Goal: Task Accomplishment & Management: Complete application form

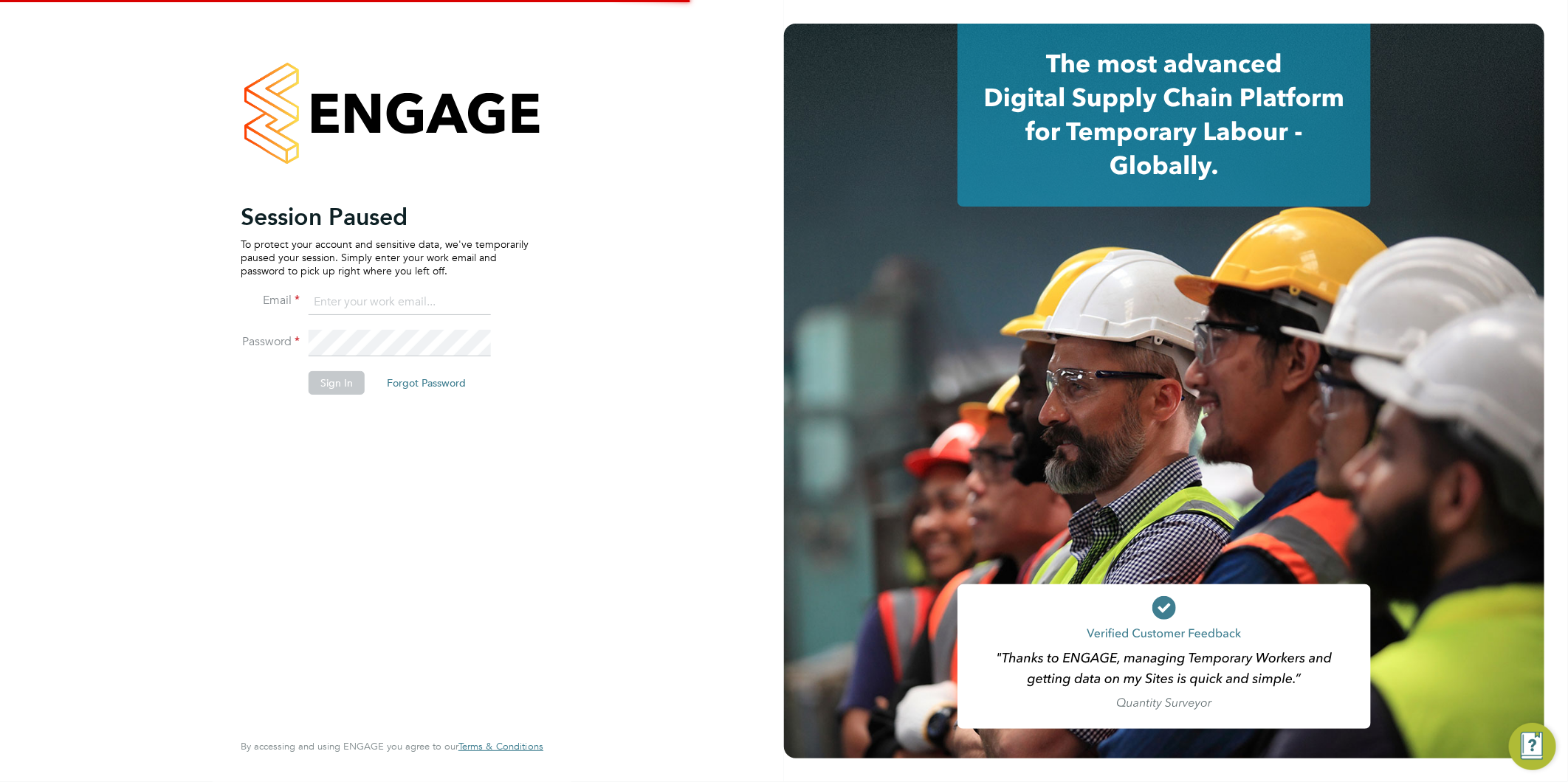
type input "claire@alliancemsp.co.uk"
click at [313, 378] on button "Sign In" at bounding box center [336, 383] width 56 height 23
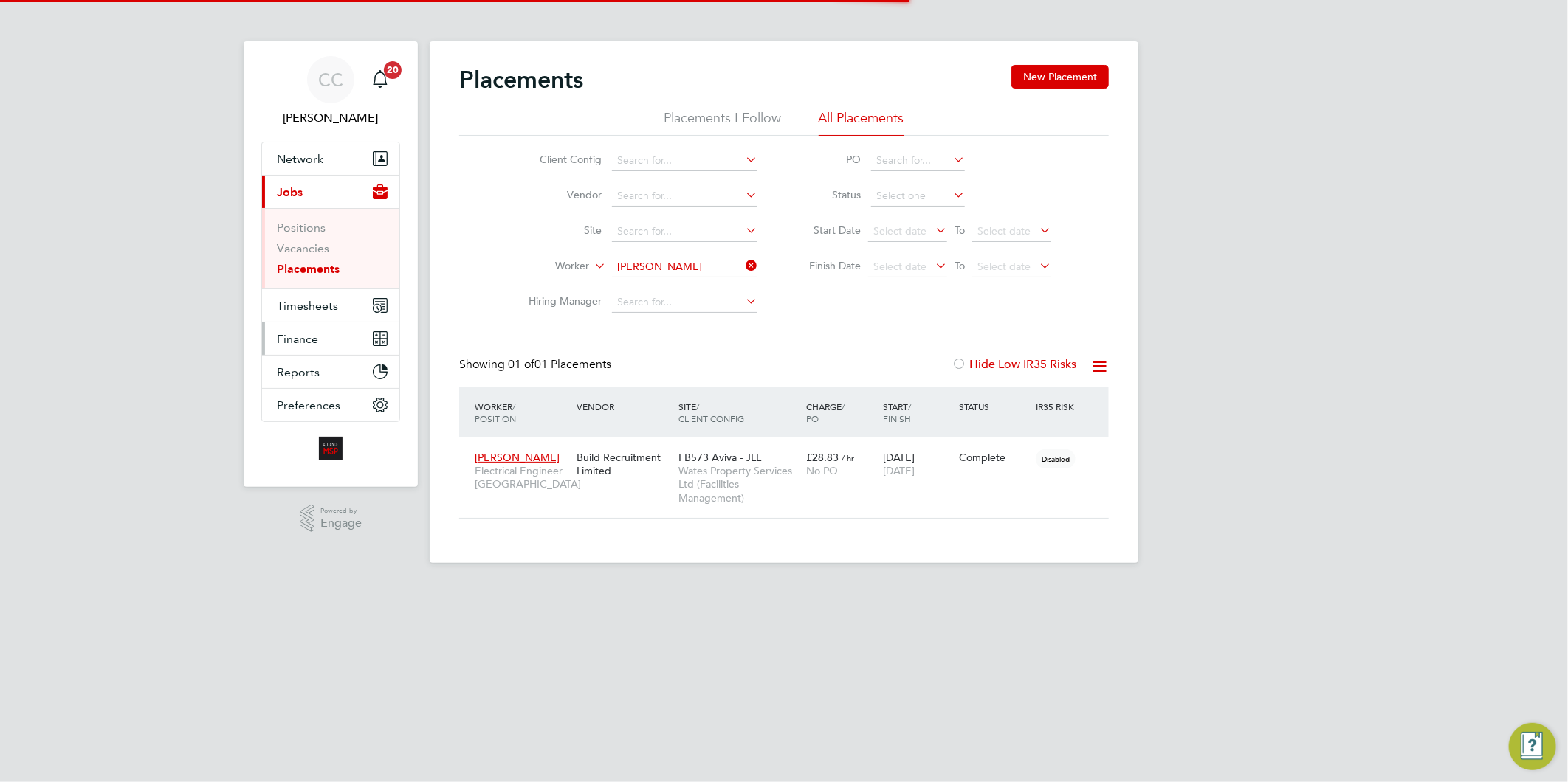
scroll to position [70, 128]
click at [714, 260] on input at bounding box center [685, 267] width 146 height 20
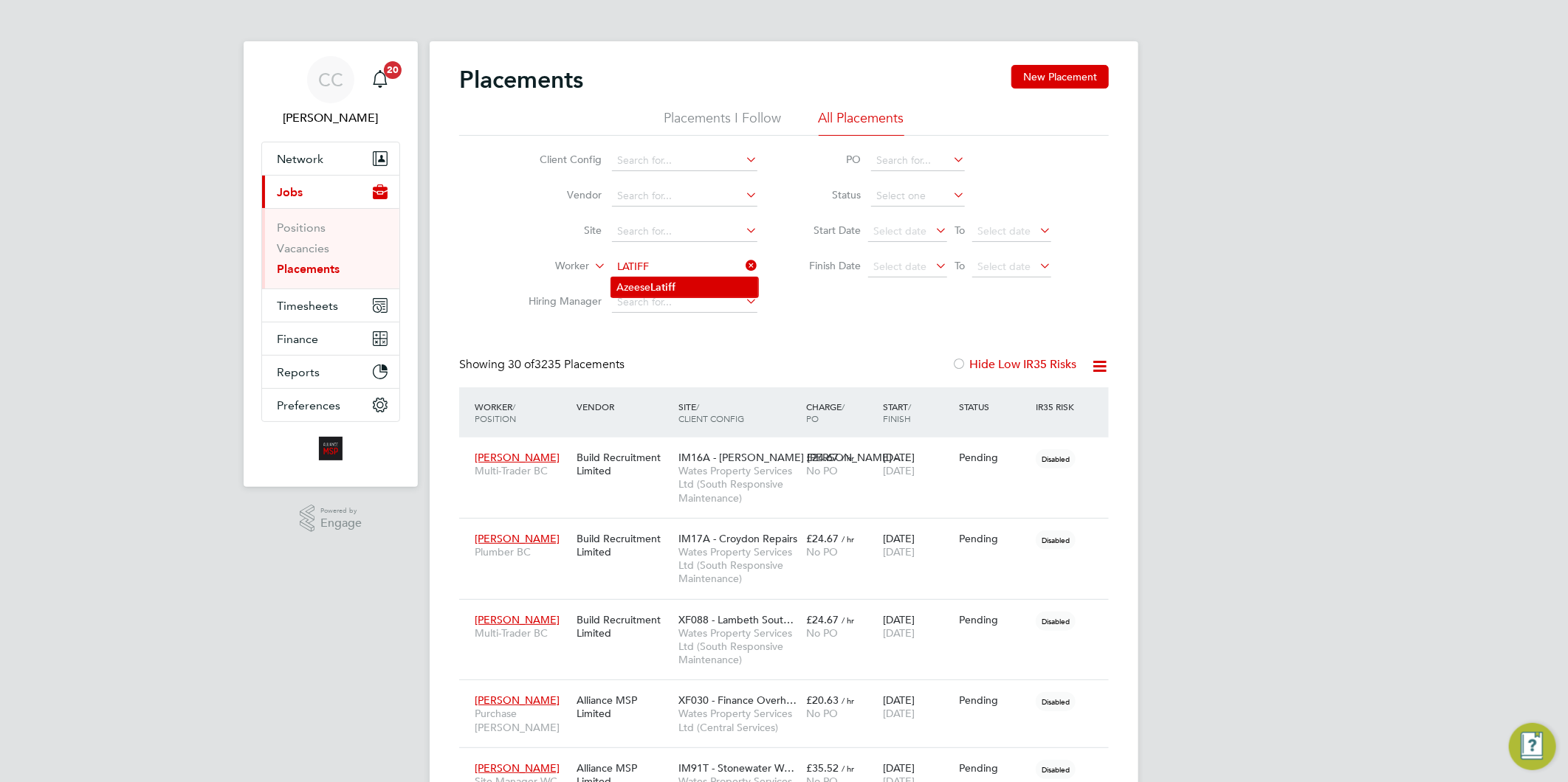
click at [638, 286] on li "Azeese Latiff" at bounding box center [685, 287] width 147 height 20
type input "[PERSON_NAME]"
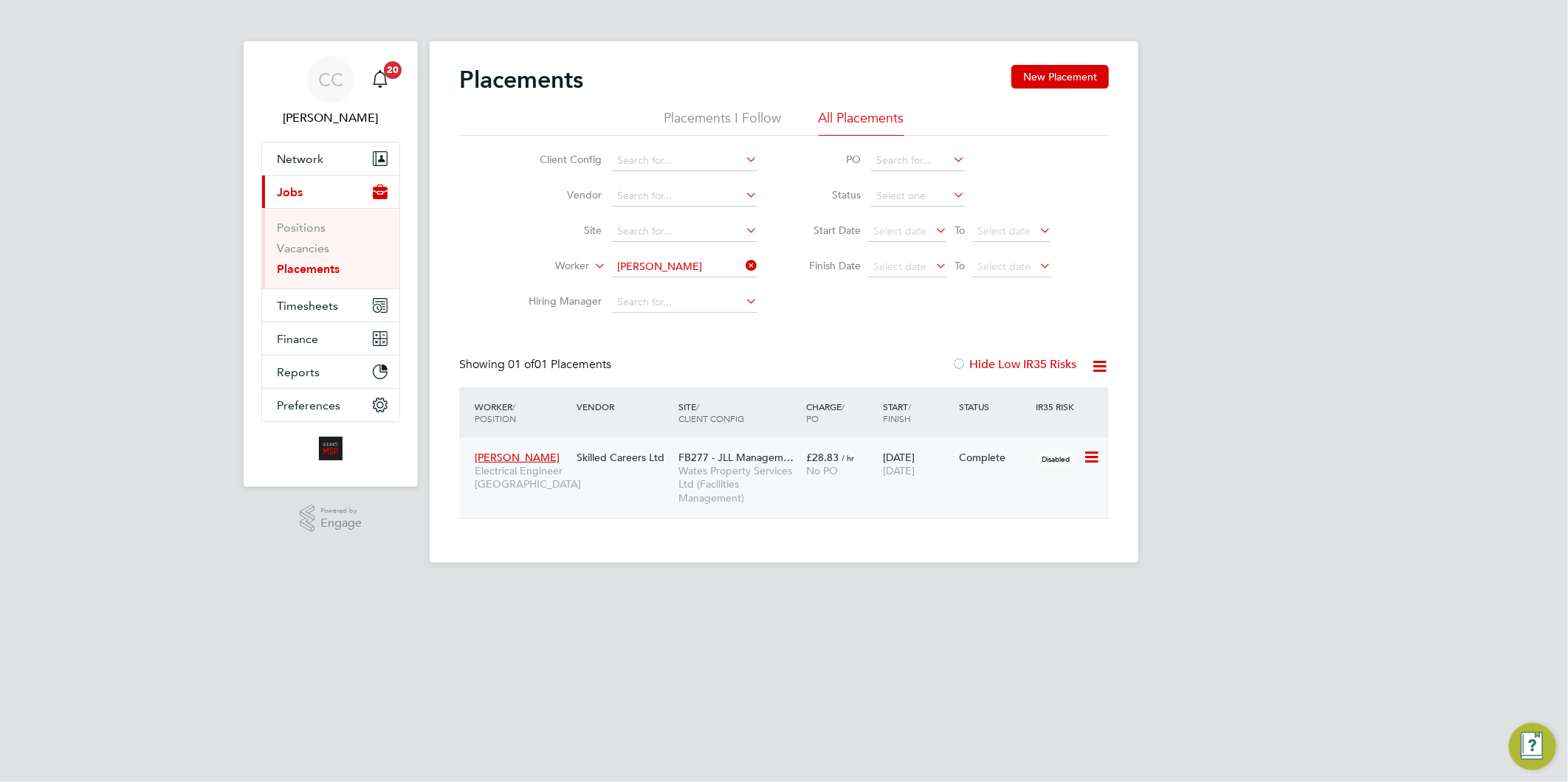
click at [874, 474] on div "No PO" at bounding box center [840, 471] width 70 height 13
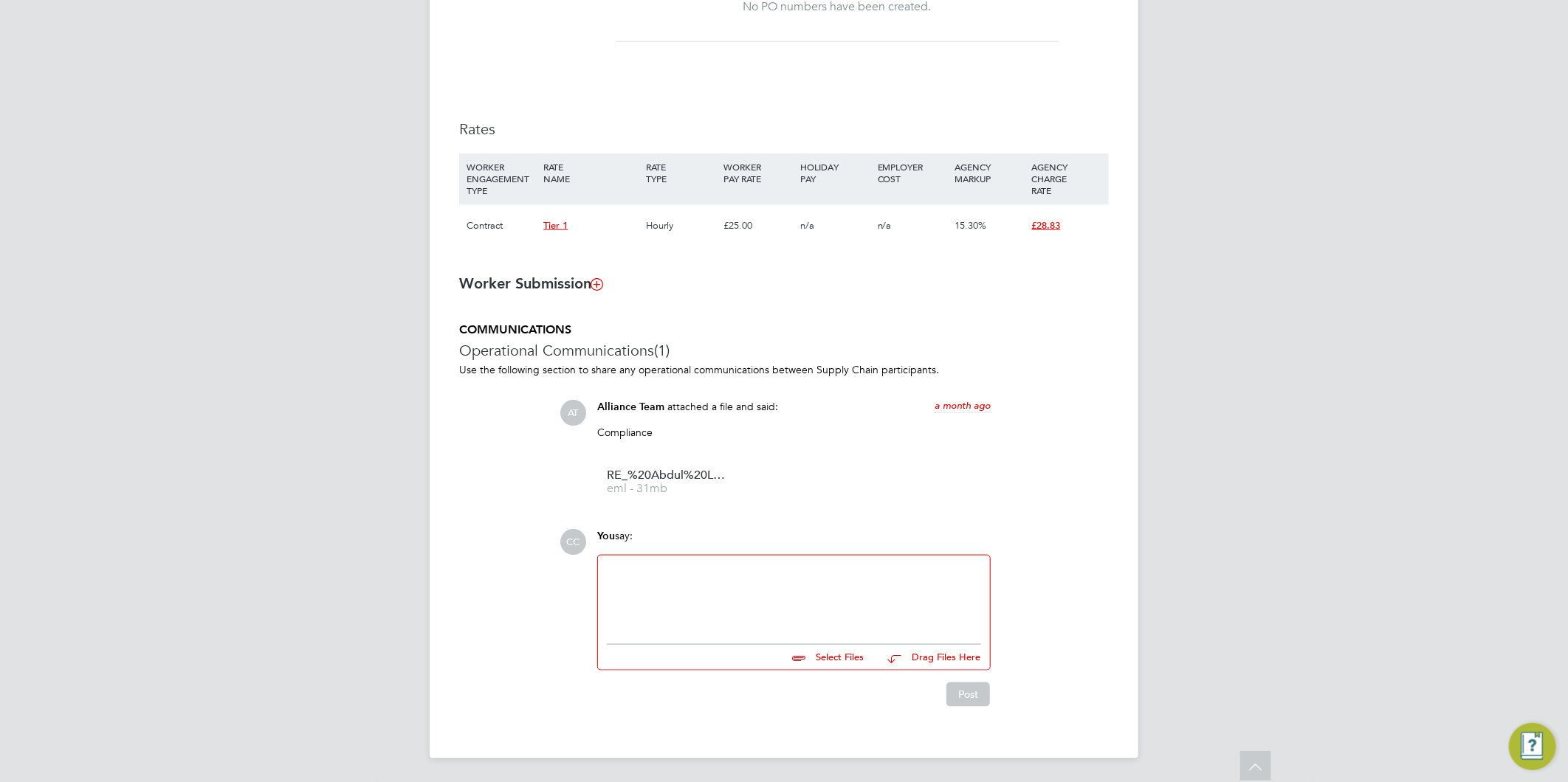
scroll to position [457, 0]
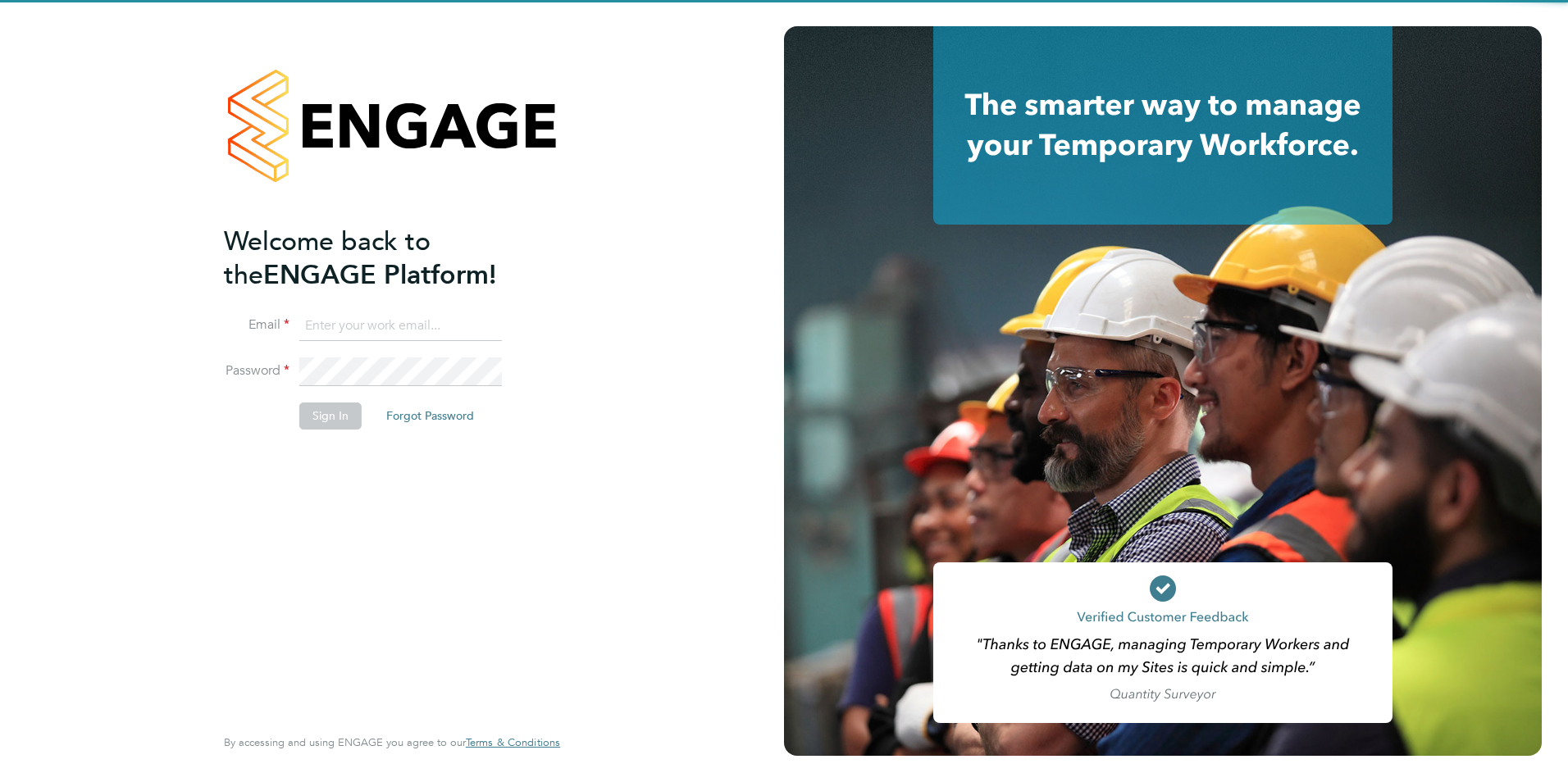
type input "[EMAIL_ADDRESS][DOMAIN_NAME]"
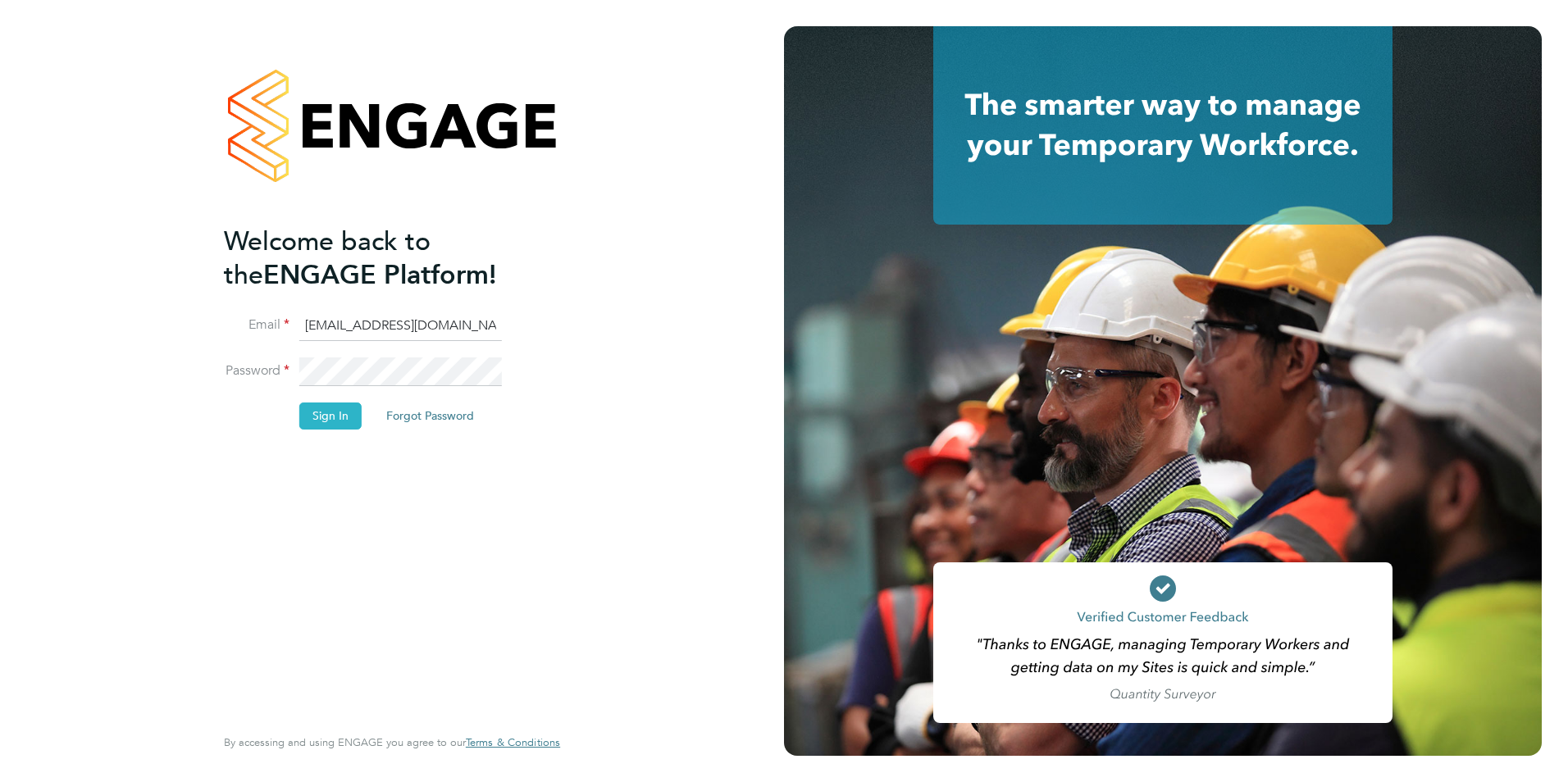
click at [319, 415] on button "Sign In" at bounding box center [330, 415] width 63 height 26
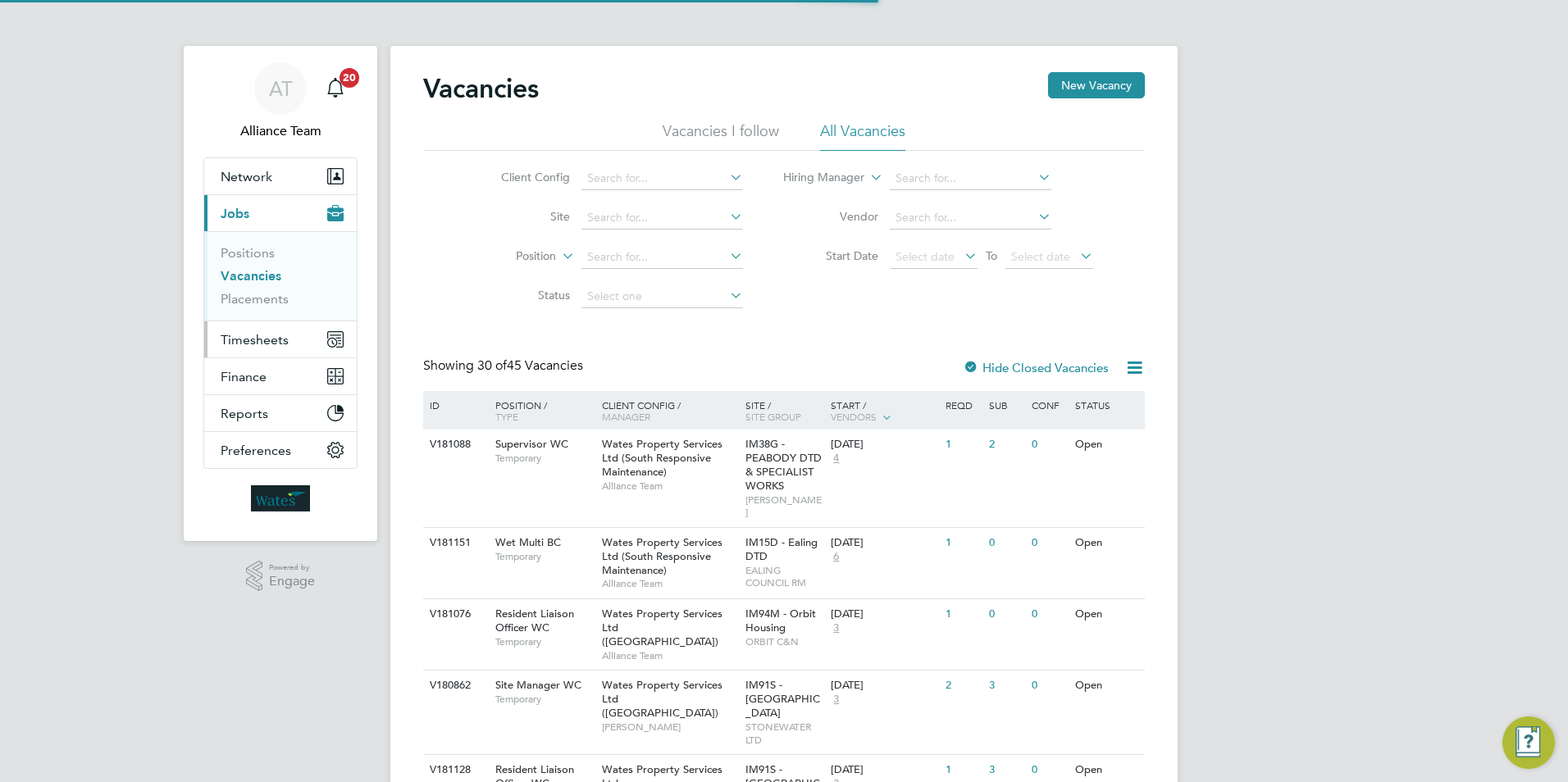
click at [265, 340] on span "Timesheets" at bounding box center [255, 340] width 68 height 16
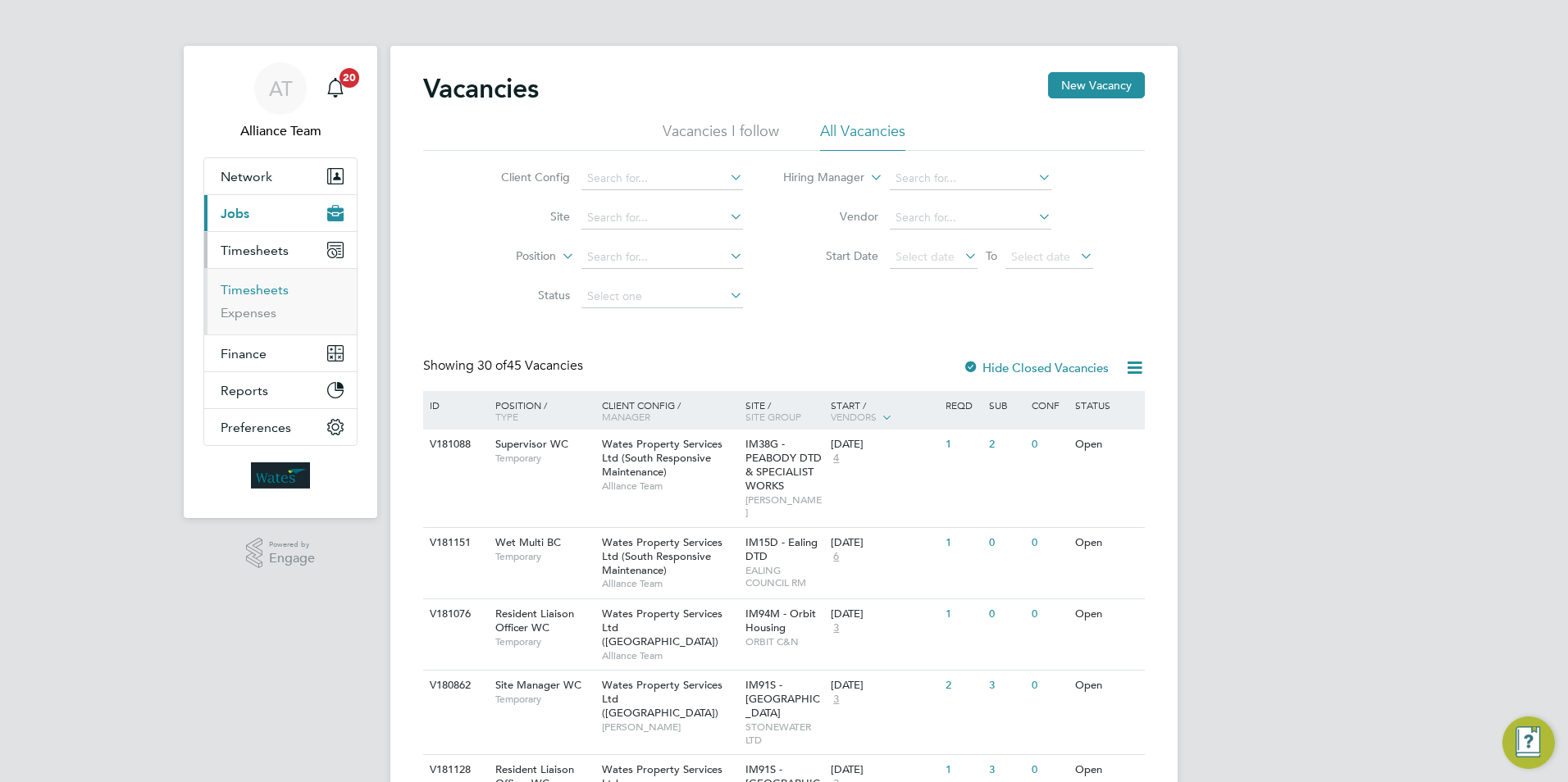
click at [251, 290] on link "Timesheets" at bounding box center [255, 290] width 68 height 16
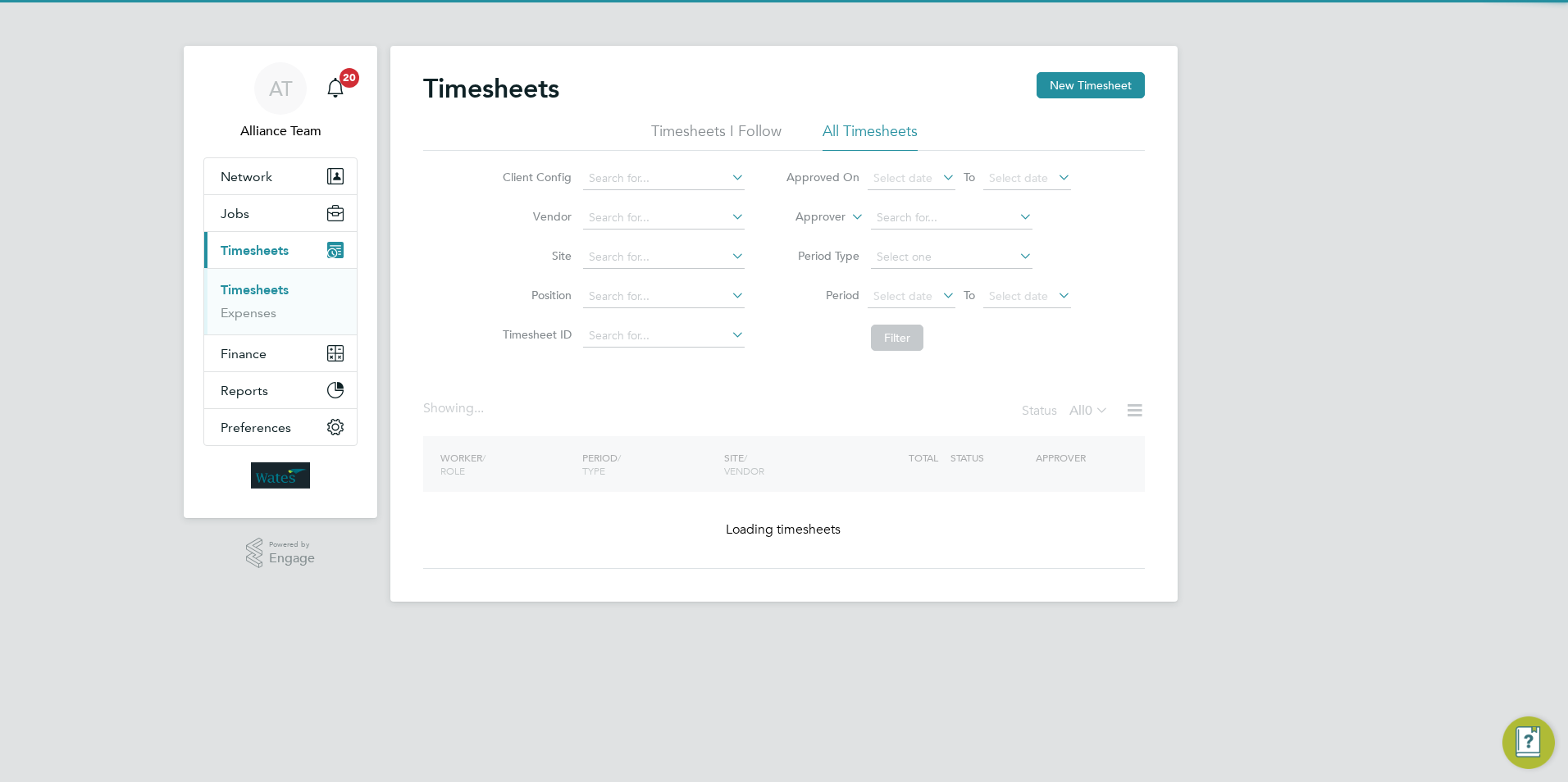
click at [809, 210] on label "Approver" at bounding box center [808, 217] width 74 height 17
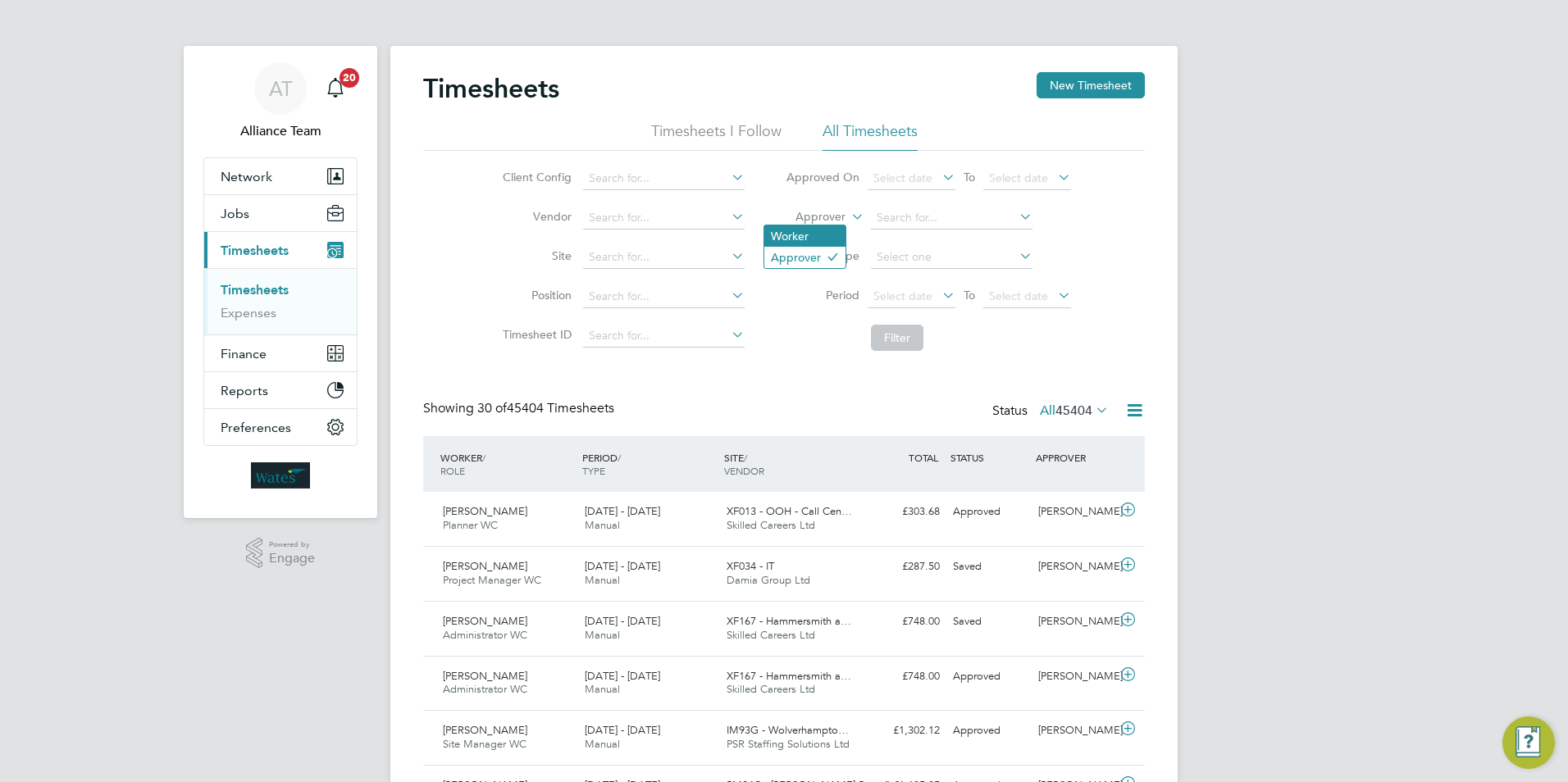
click at [822, 230] on li "Worker" at bounding box center [804, 235] width 81 height 22
click at [900, 214] on input at bounding box center [952, 218] width 162 height 23
type input "L"
type input "A"
click at [949, 242] on li "Azeese Latiff" at bounding box center [951, 240] width 163 height 22
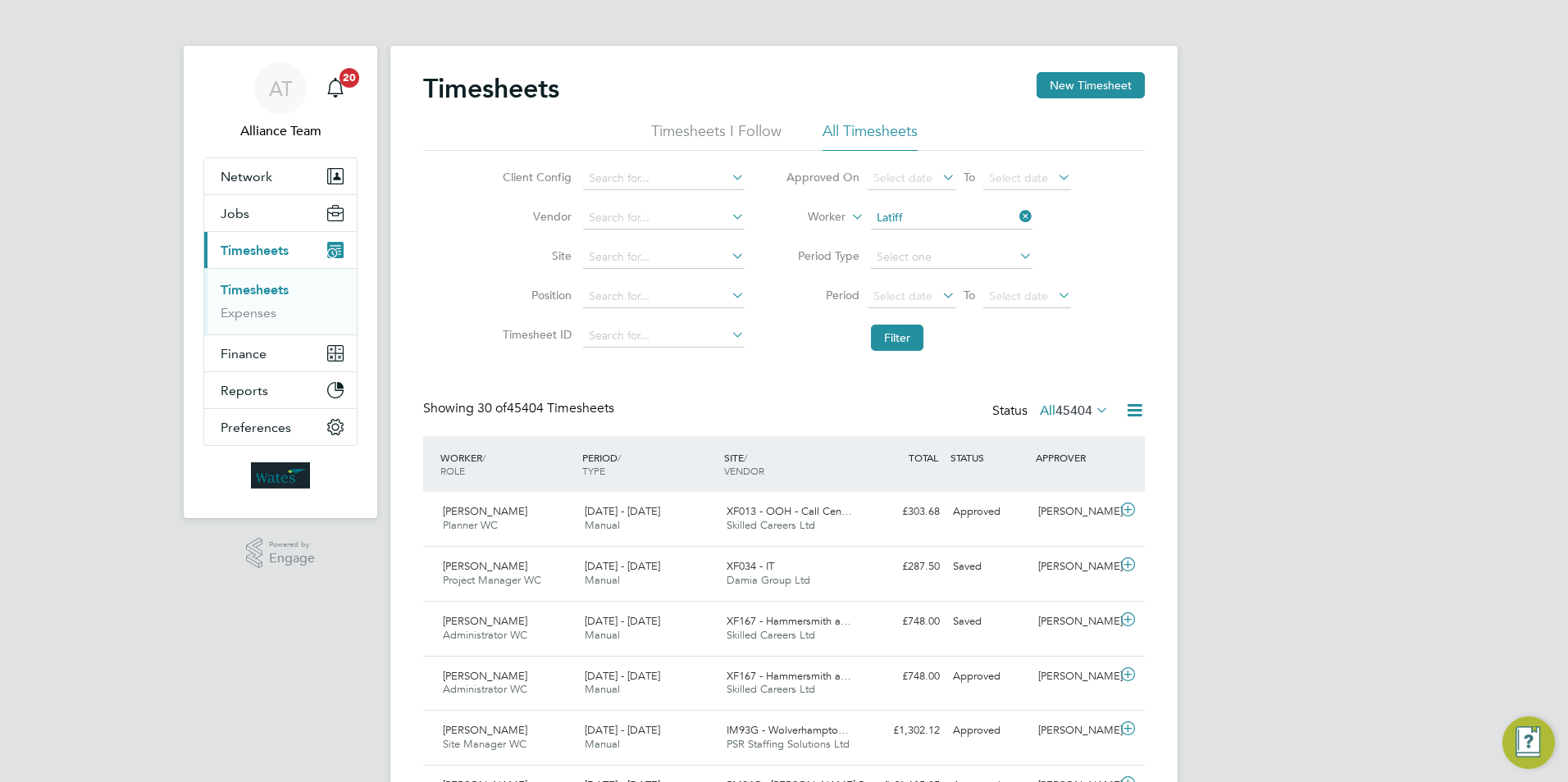
type input "[PERSON_NAME]"
click at [910, 340] on button "Filter" at bounding box center [897, 338] width 52 height 26
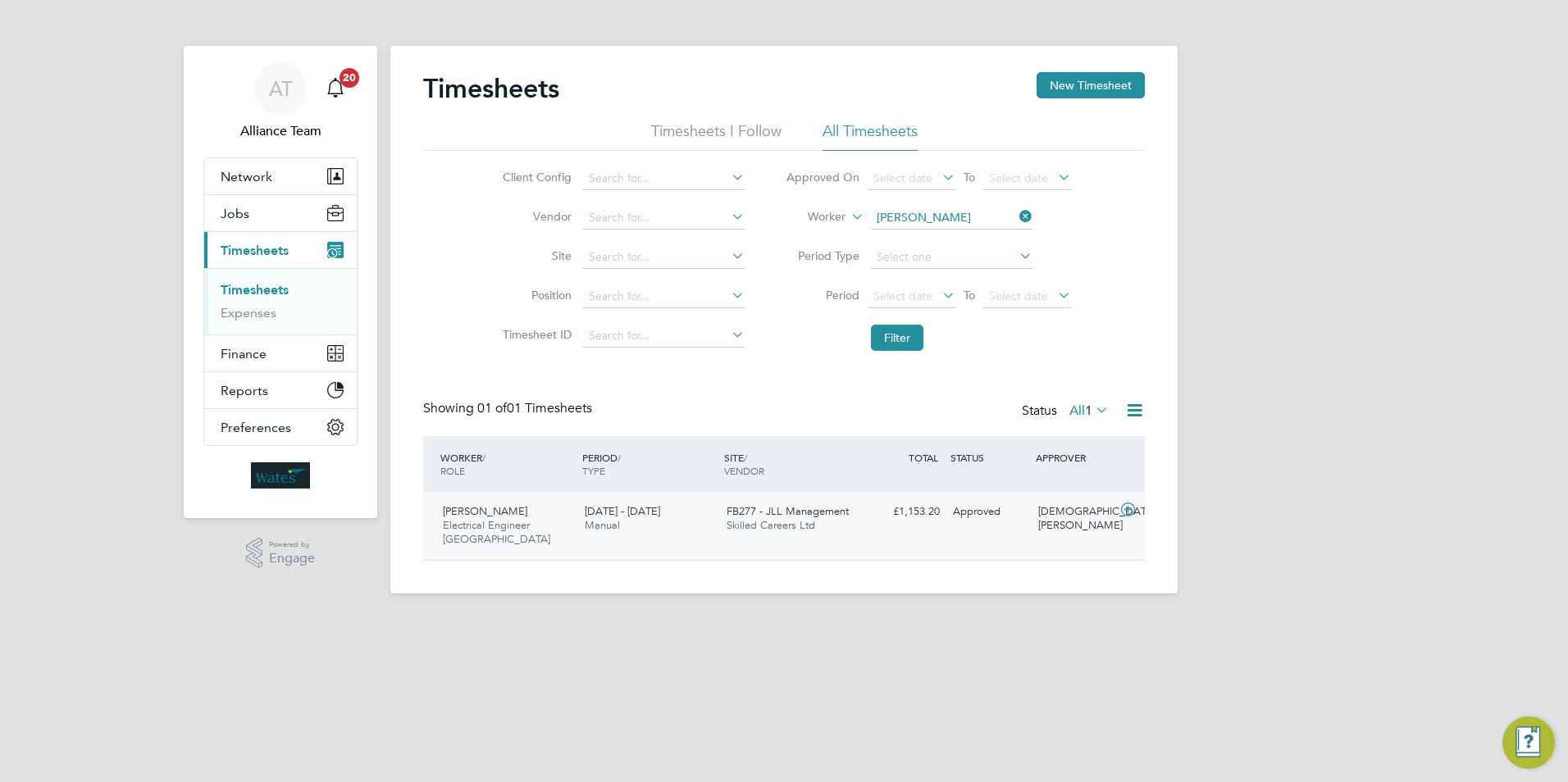
click at [1066, 516] on div "[DEMOGRAPHIC_DATA][PERSON_NAME]" at bounding box center [1074, 519] width 85 height 41
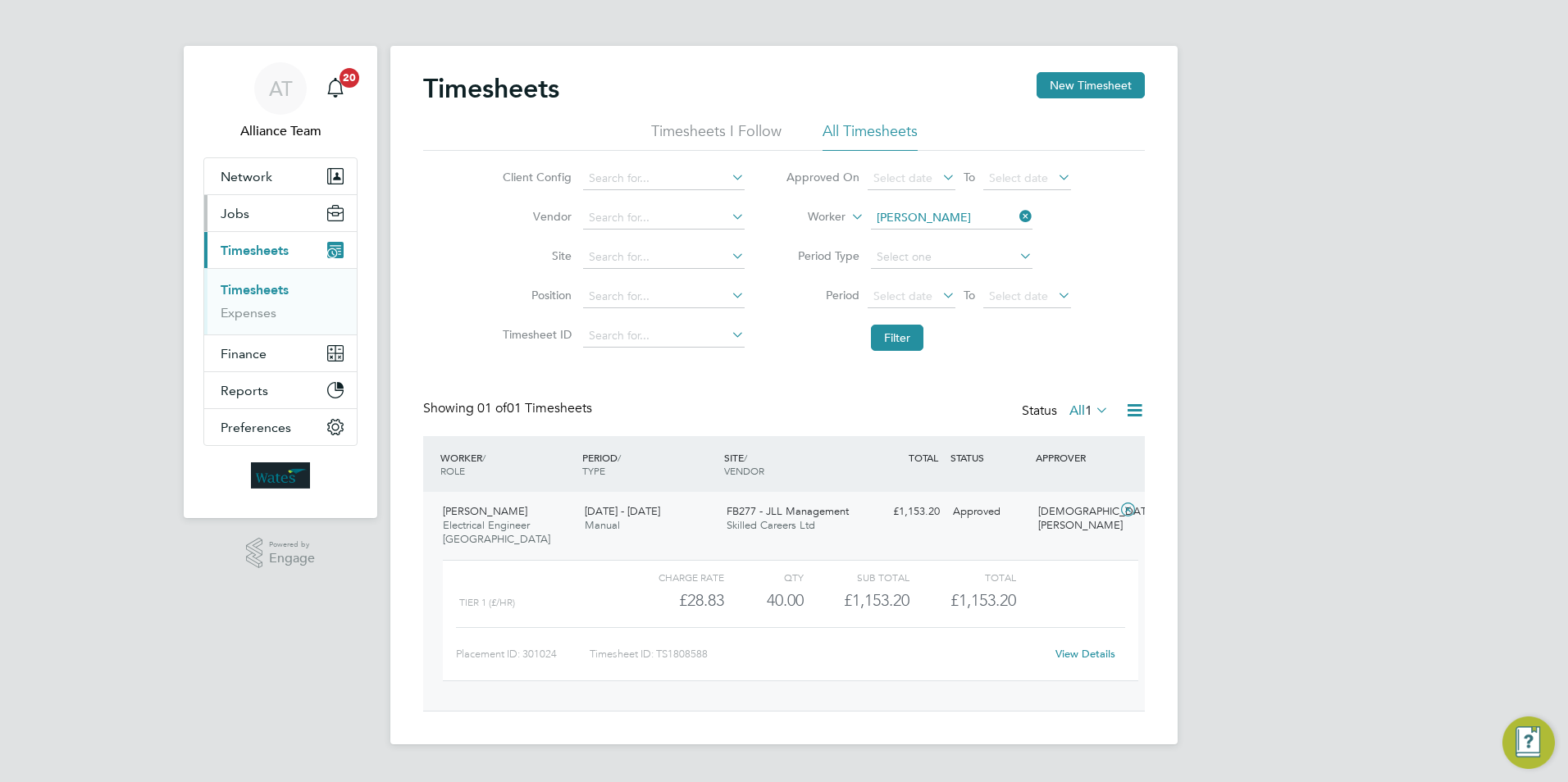
click at [243, 221] on span "Jobs" at bounding box center [235, 214] width 29 height 16
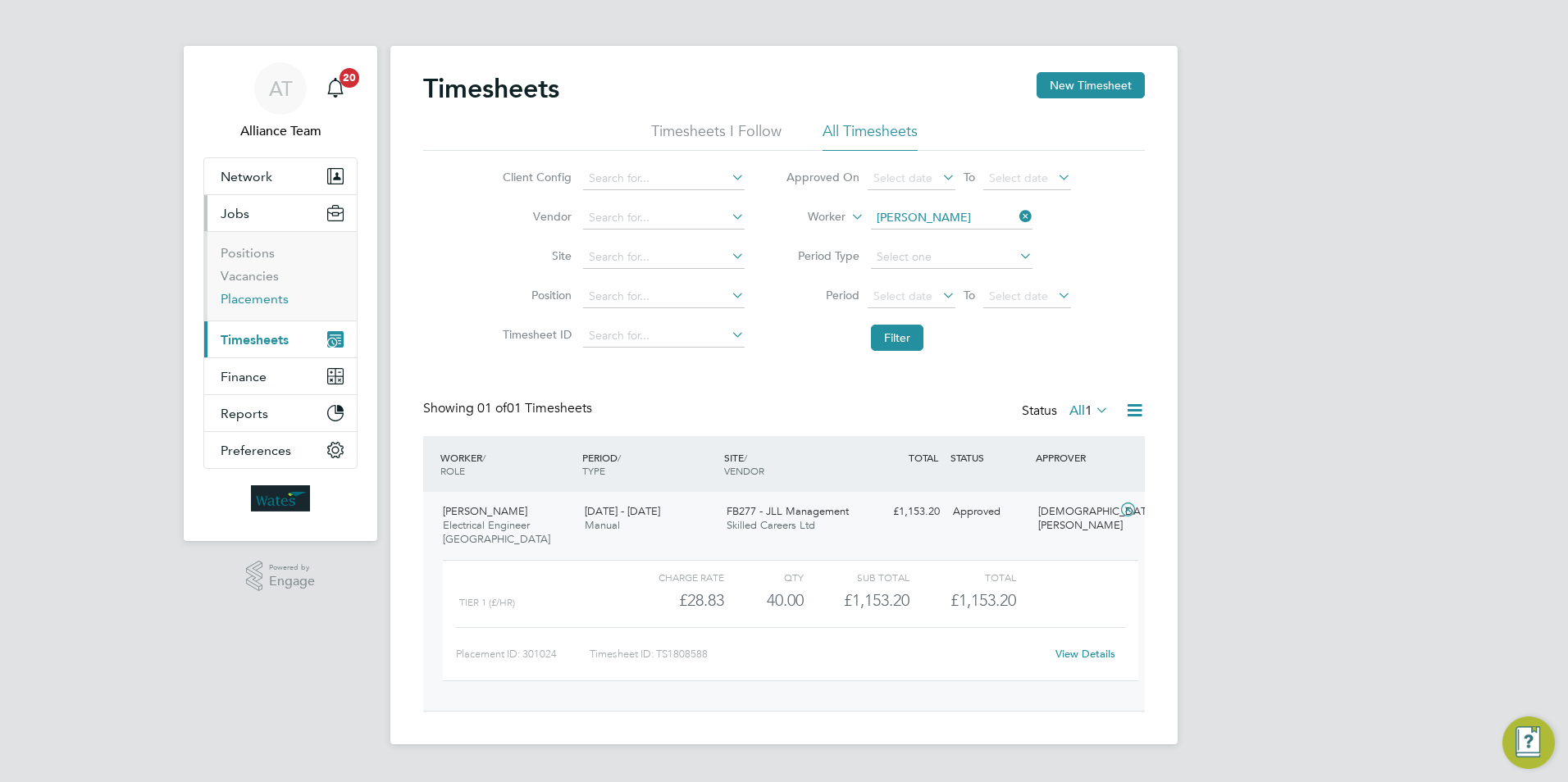
click at [251, 304] on link "Placements" at bounding box center [255, 299] width 68 height 16
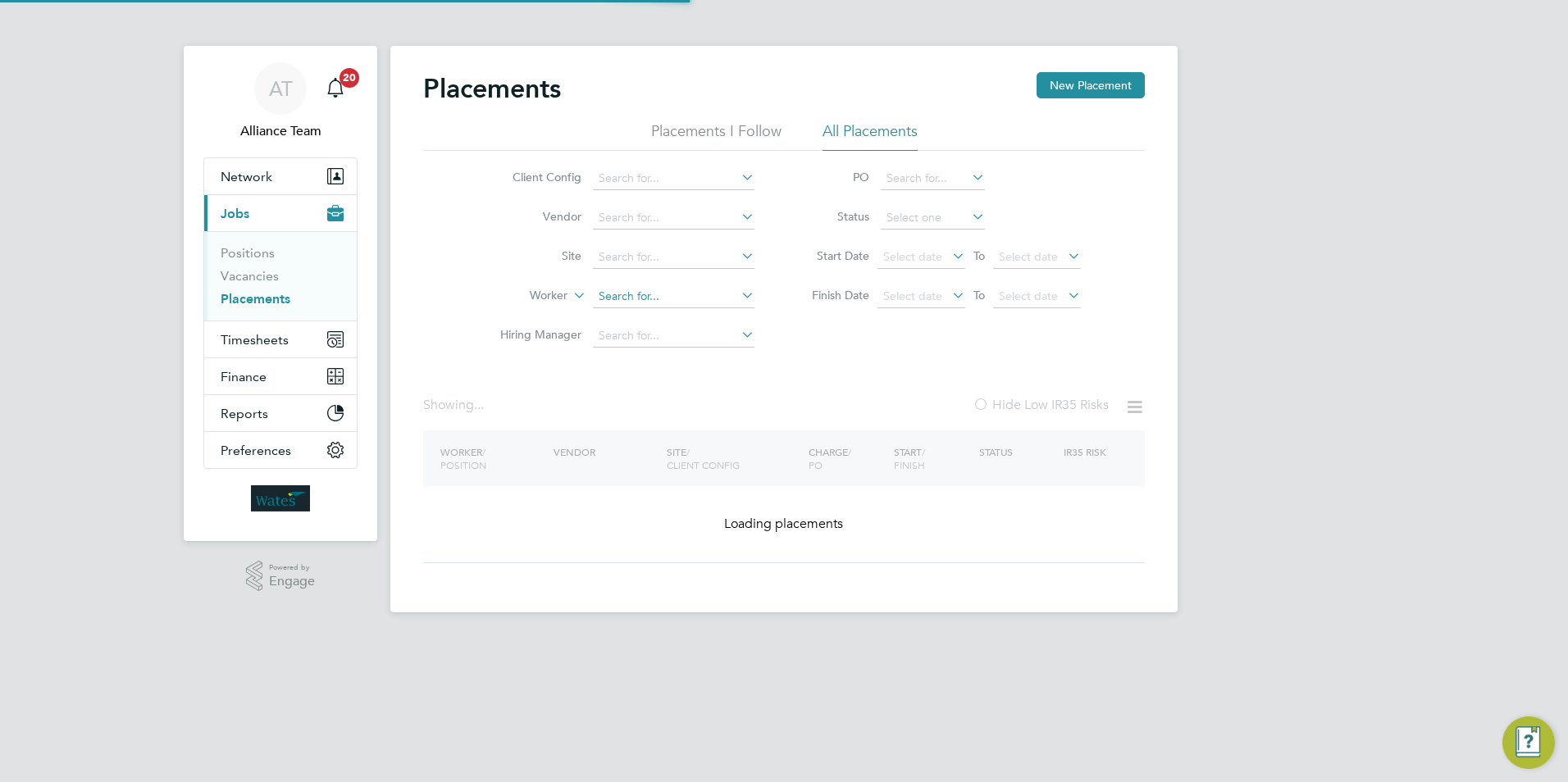
click at [606, 296] on input at bounding box center [674, 296] width 162 height 23
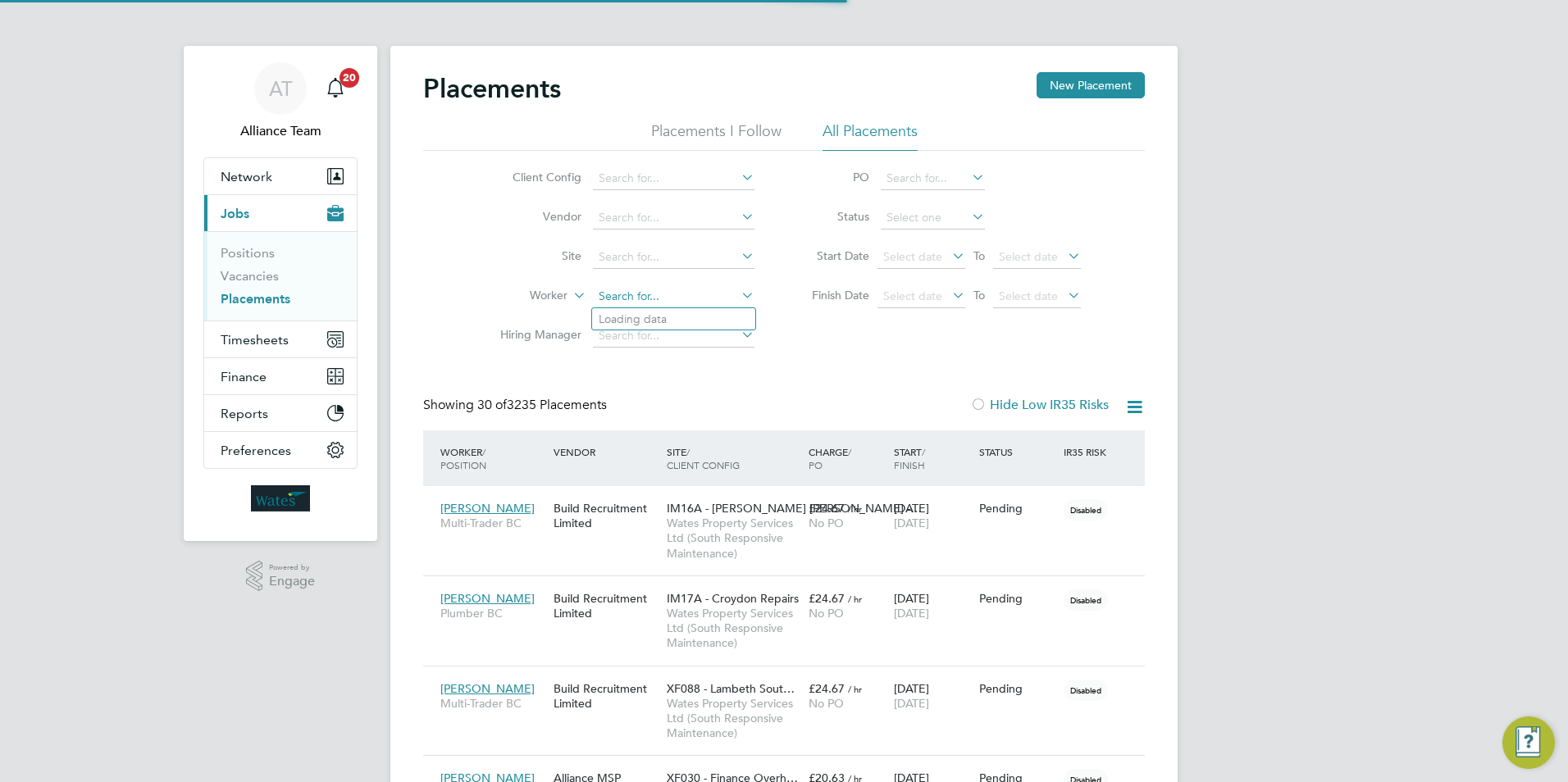
scroll to position [48, 114]
click at [659, 322] on b "Latiff" at bounding box center [650, 320] width 28 height 14
type input "[PERSON_NAME]"
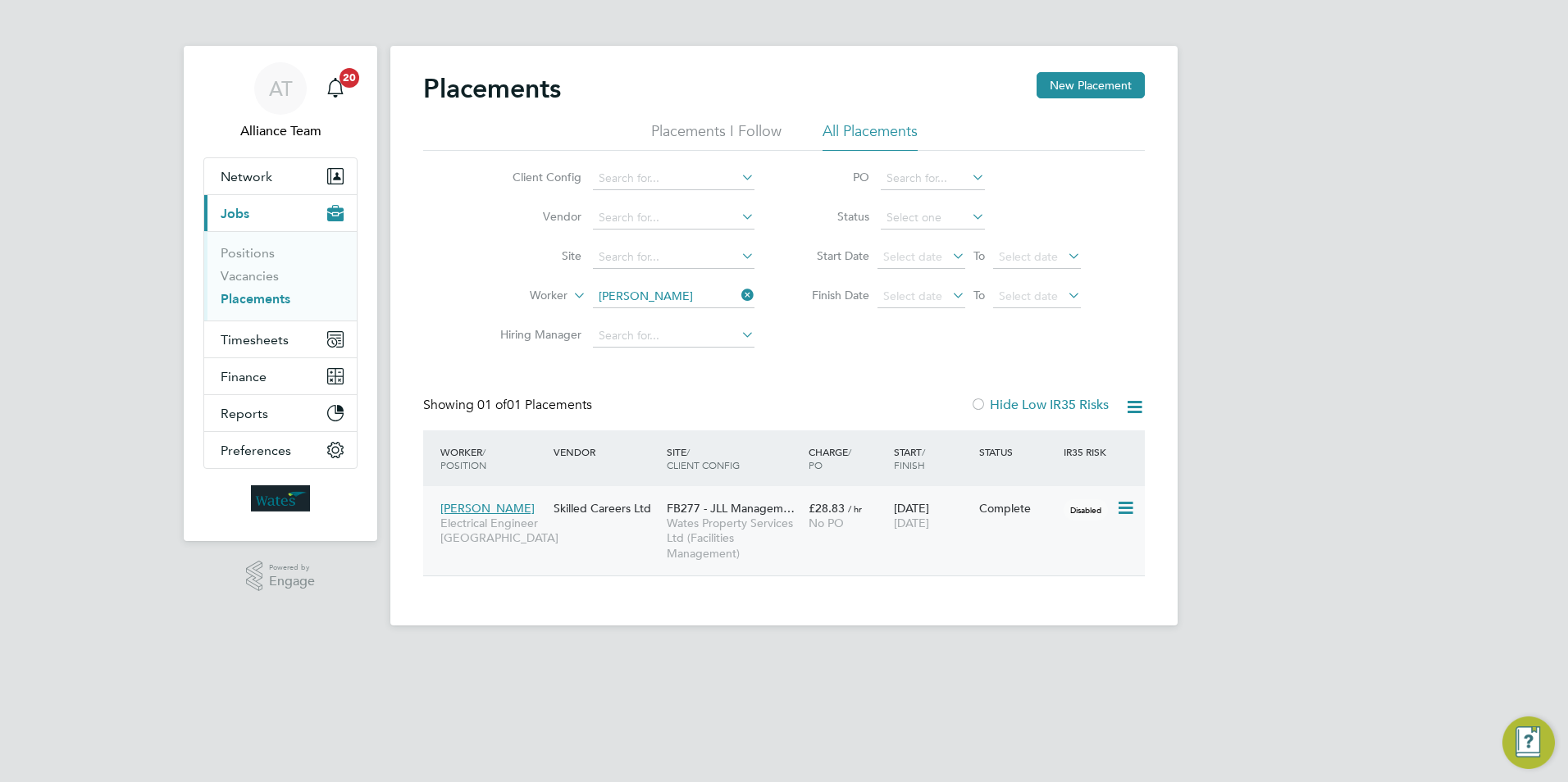
click at [756, 549] on span "Wates Property Services Ltd (Facilities Management)" at bounding box center [734, 539] width 134 height 45
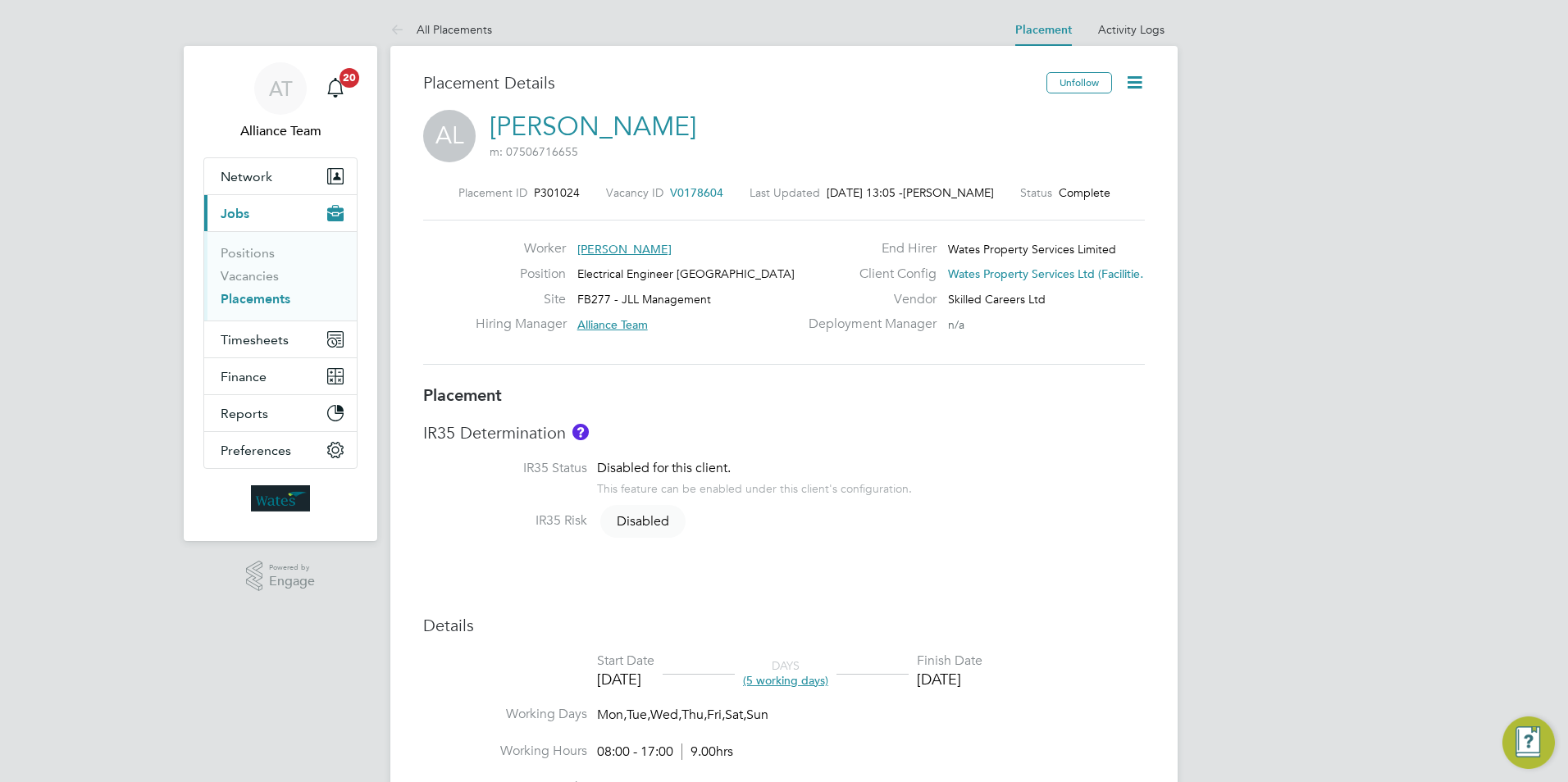
click at [691, 193] on span "V0178604" at bounding box center [696, 192] width 53 height 15
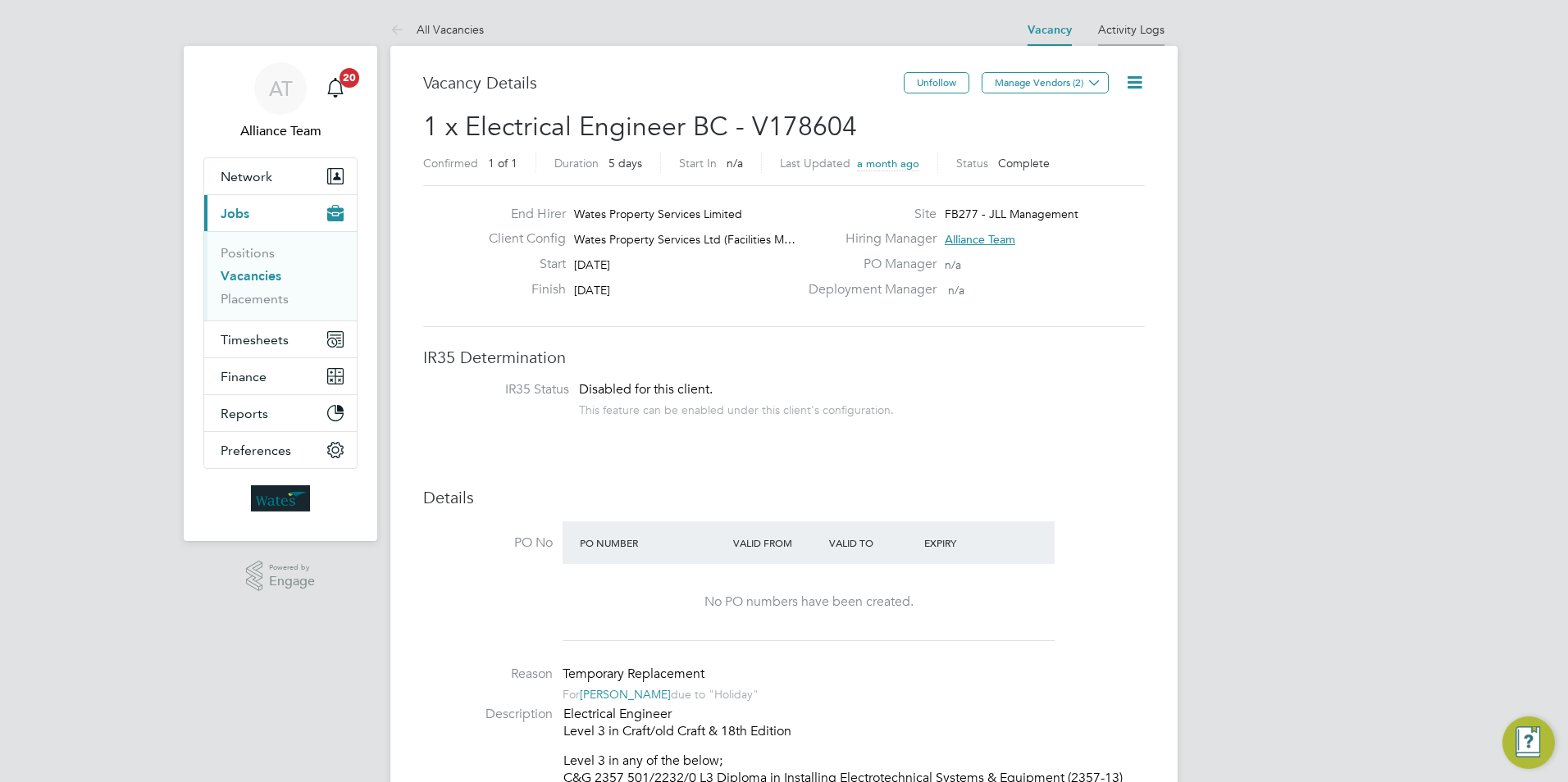
click at [1131, 31] on link "Activity Logs" at bounding box center [1132, 29] width 66 height 15
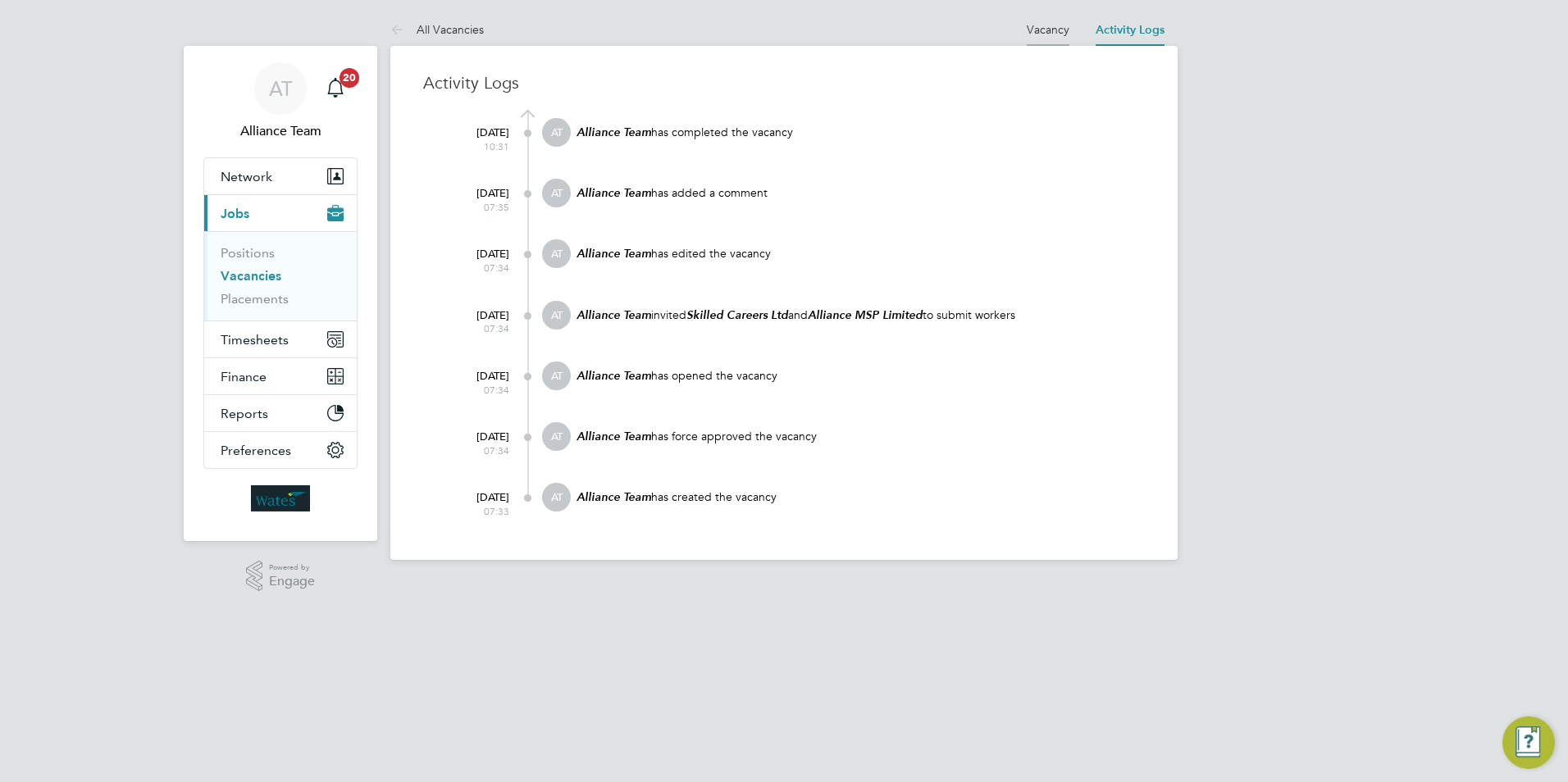
click at [1063, 27] on link "Vacancy" at bounding box center [1047, 29] width 43 height 15
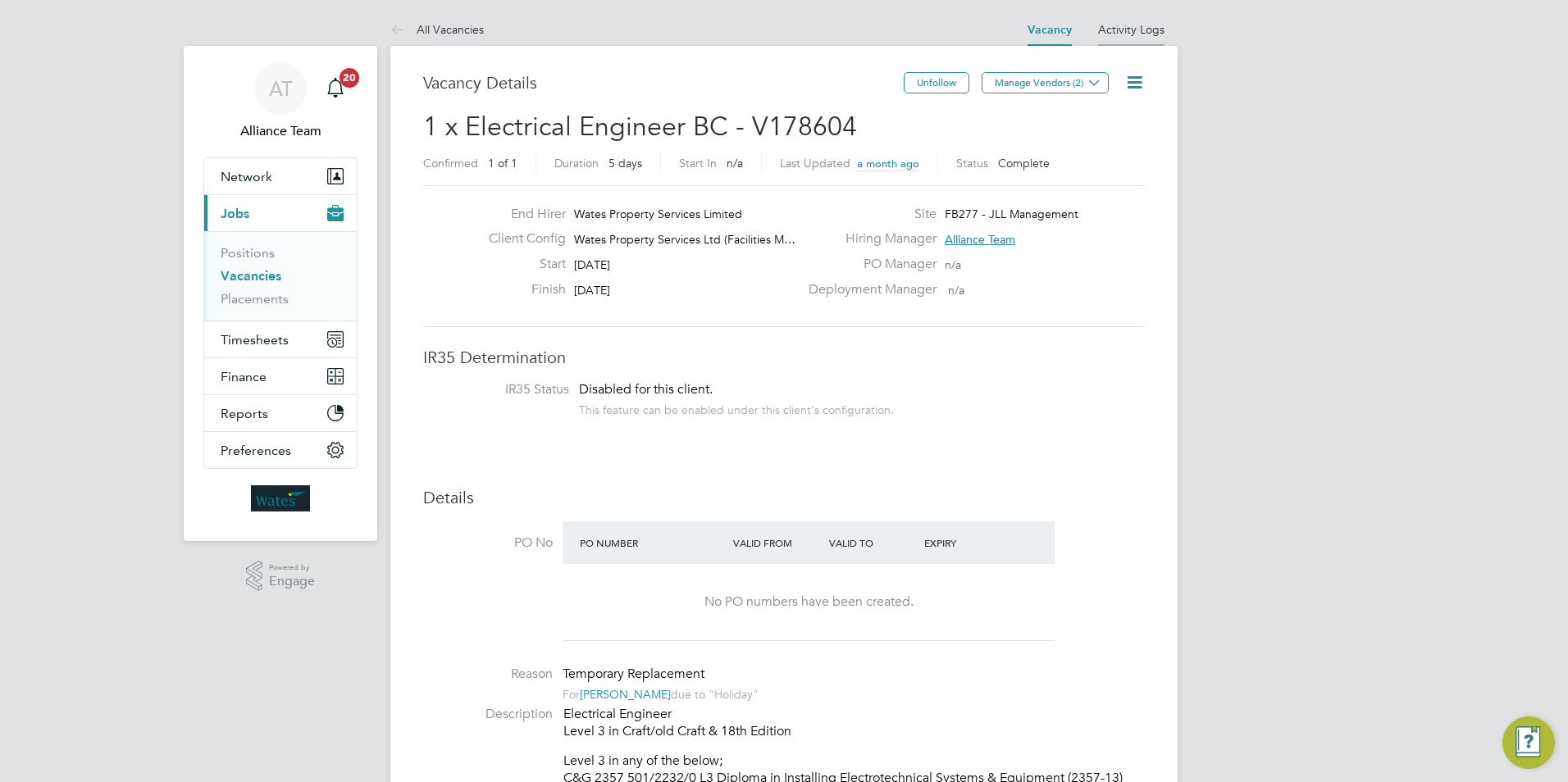
click at [1118, 37] on li "Activity Logs" at bounding box center [1132, 30] width 66 height 33
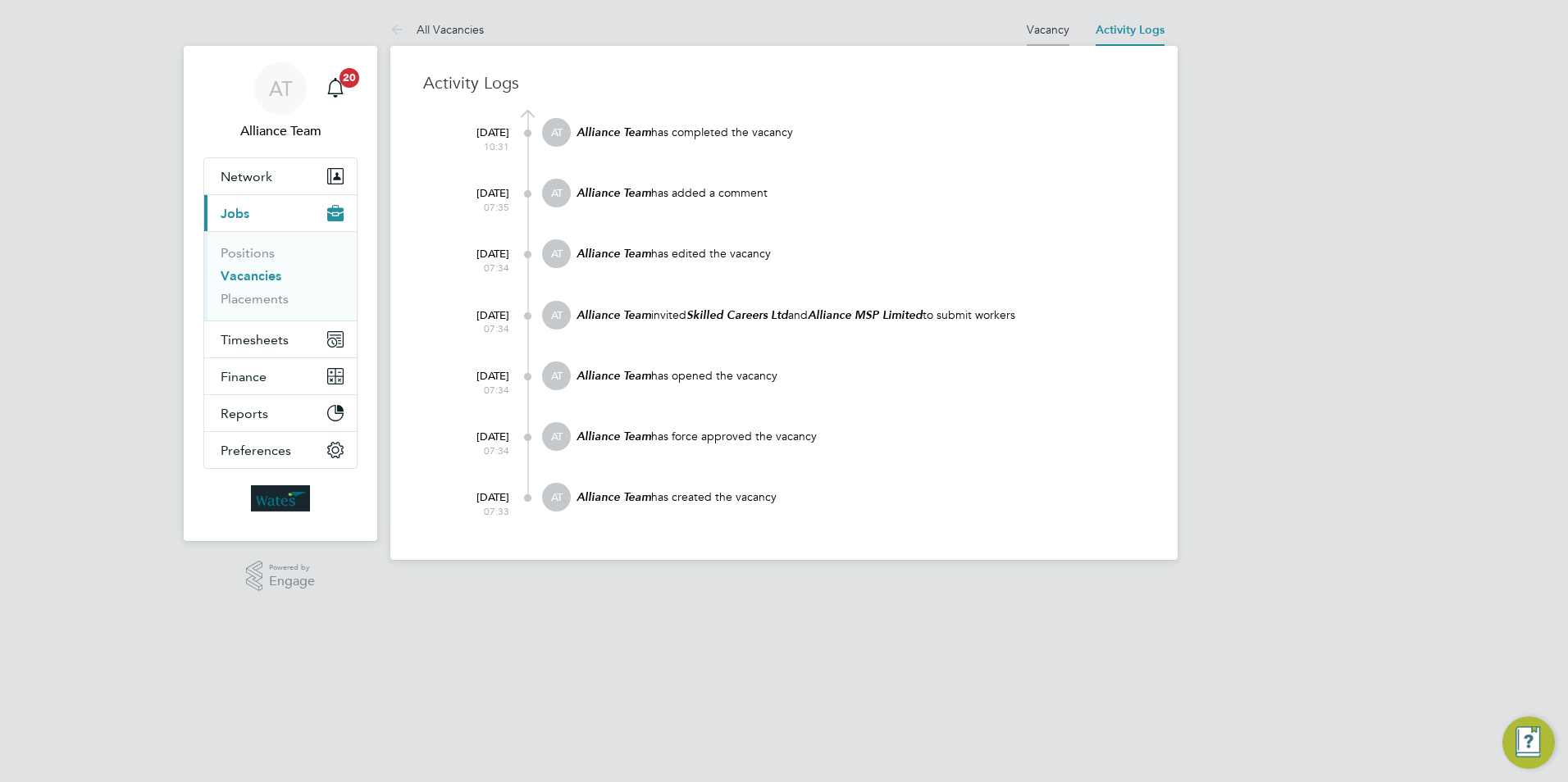
click at [1053, 31] on link "Vacancy" at bounding box center [1047, 29] width 43 height 15
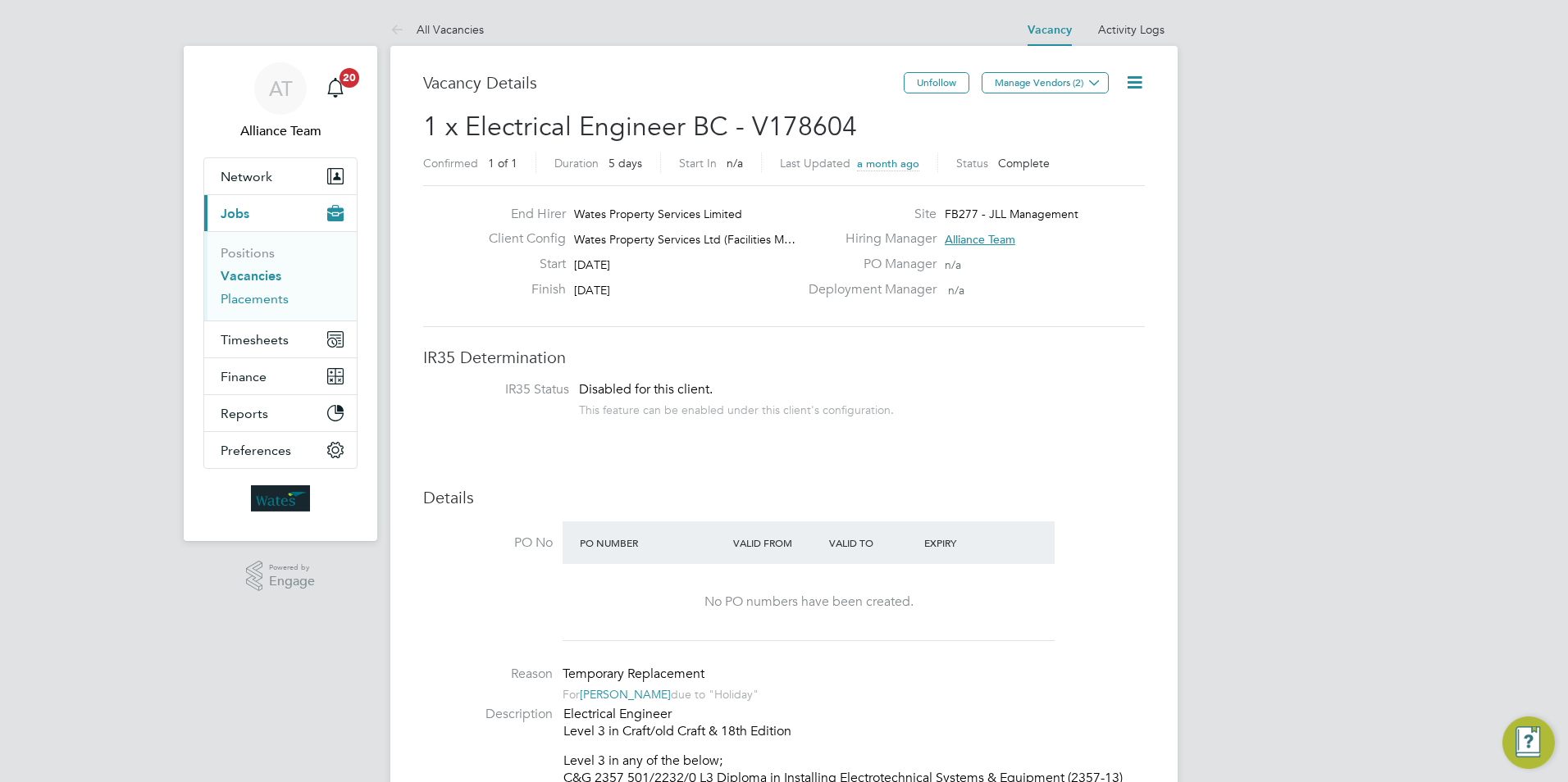
click at [255, 300] on link "Placements" at bounding box center [255, 299] width 68 height 16
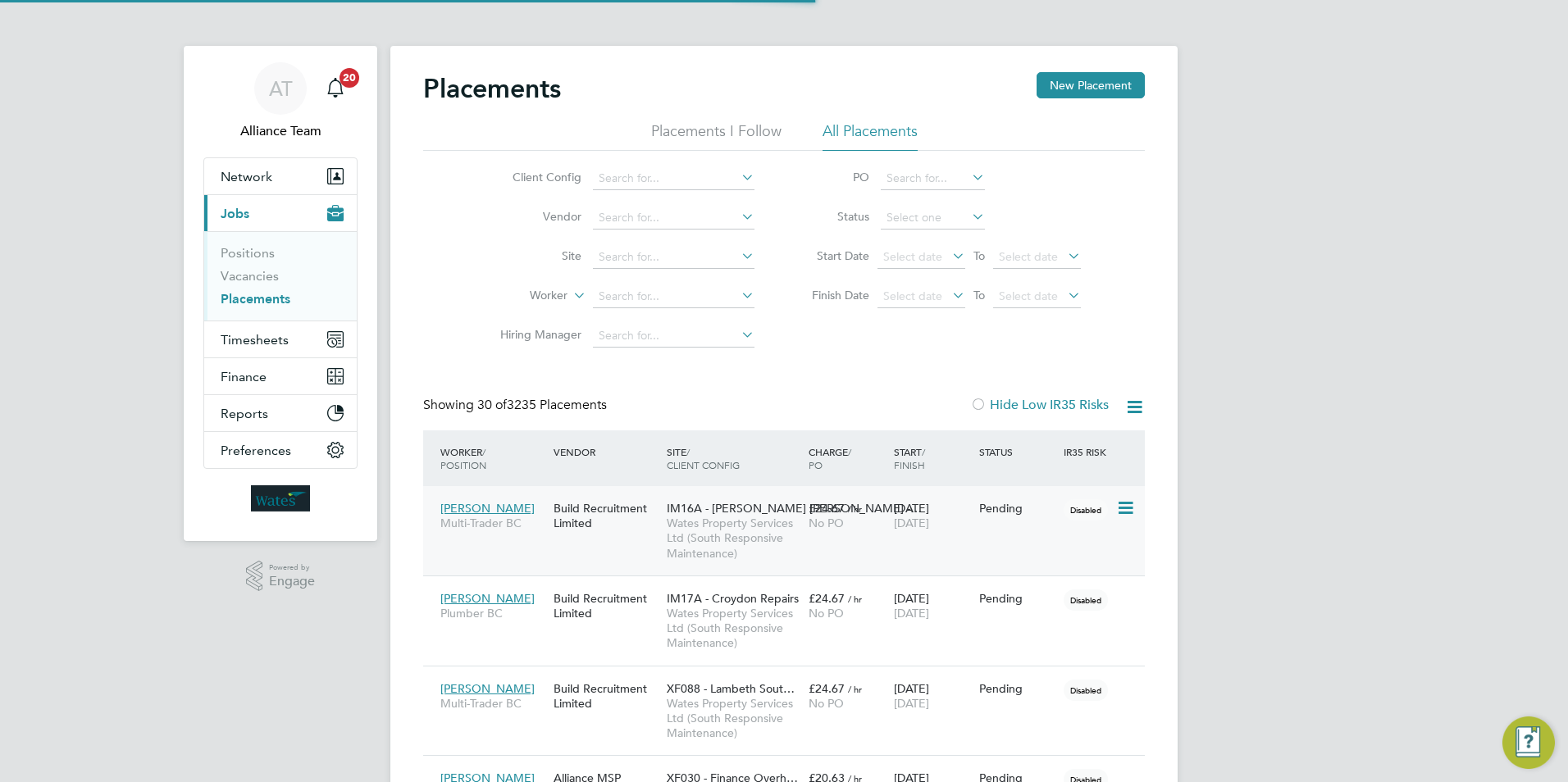
scroll to position [48, 114]
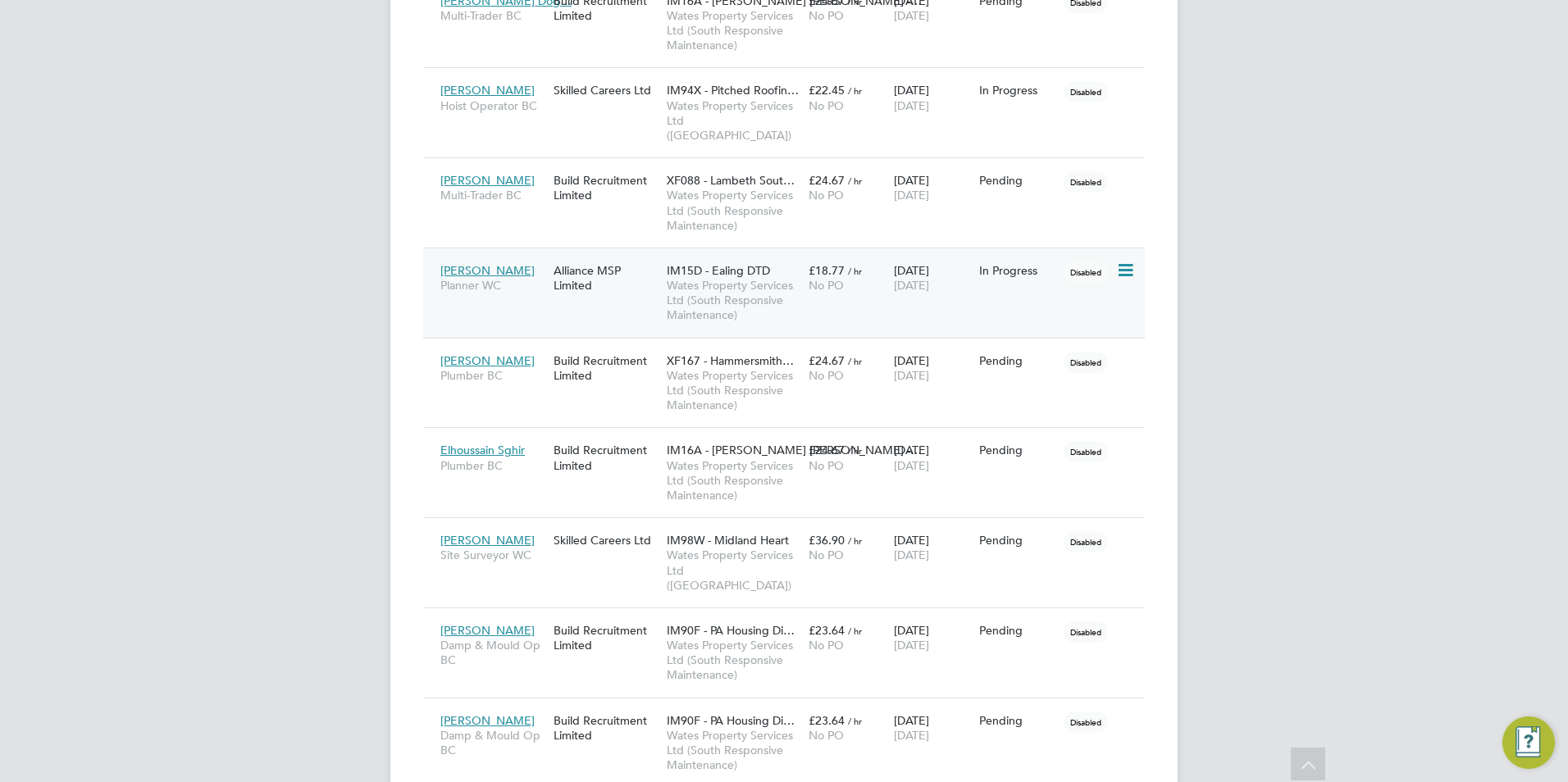
click at [778, 255] on div "IM15D - Ealing DTD Wates Property Services Ltd (South Responsive Maintenance)" at bounding box center [733, 293] width 142 height 76
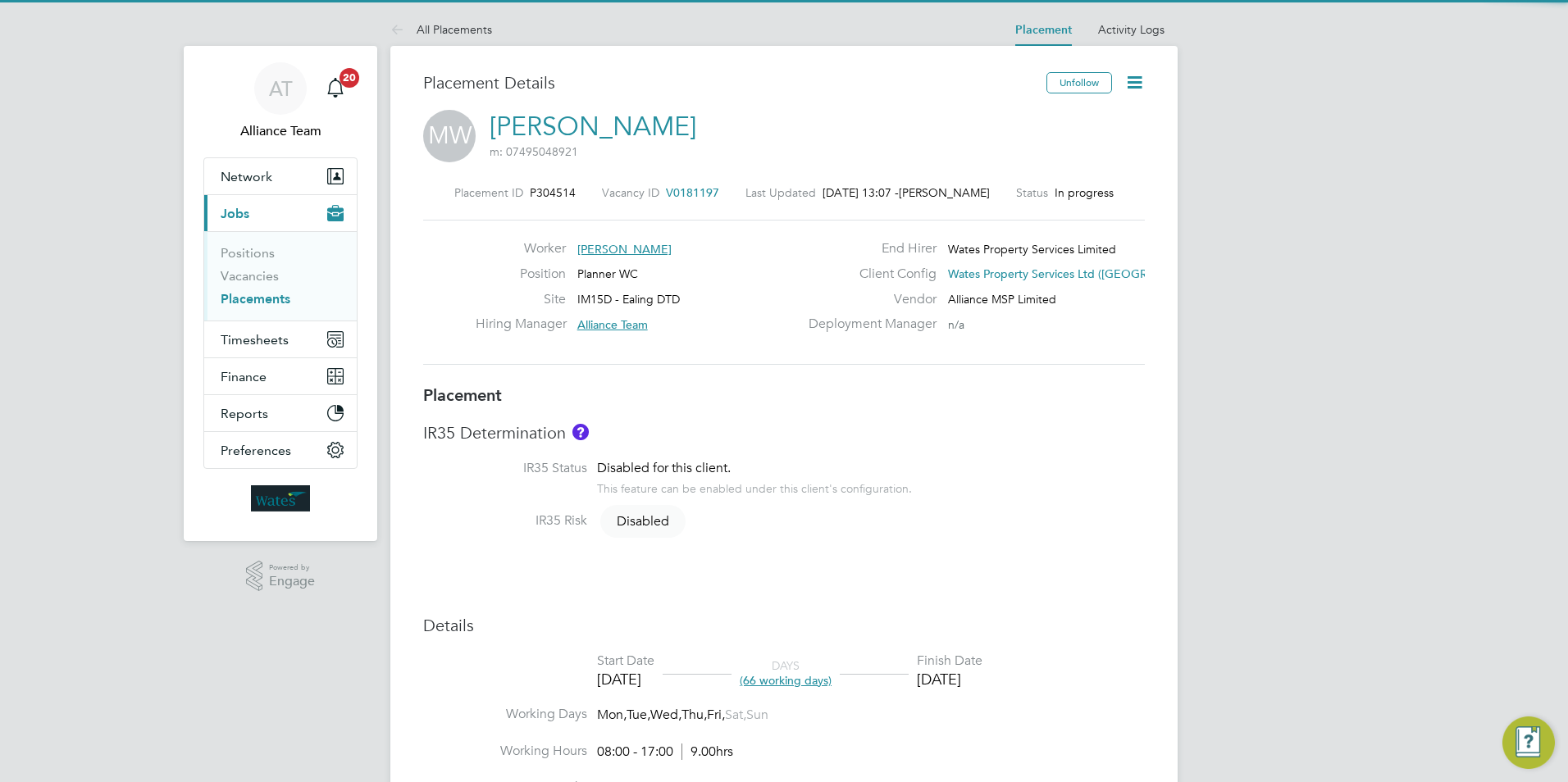
click at [1127, 79] on icon at bounding box center [1135, 83] width 21 height 21
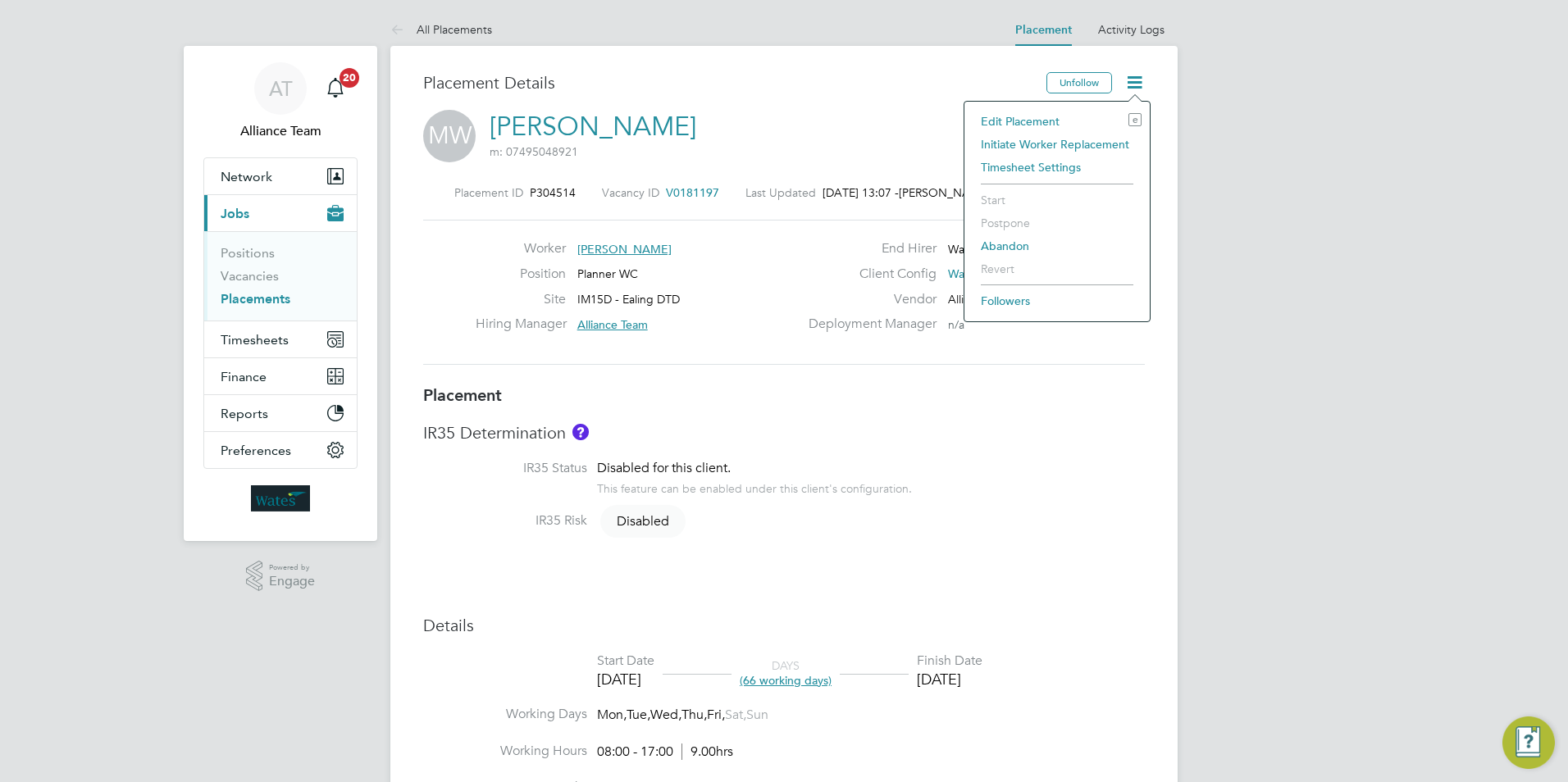
click at [1109, 142] on li "Initiate Worker Replacement" at bounding box center [1057, 144] width 169 height 23
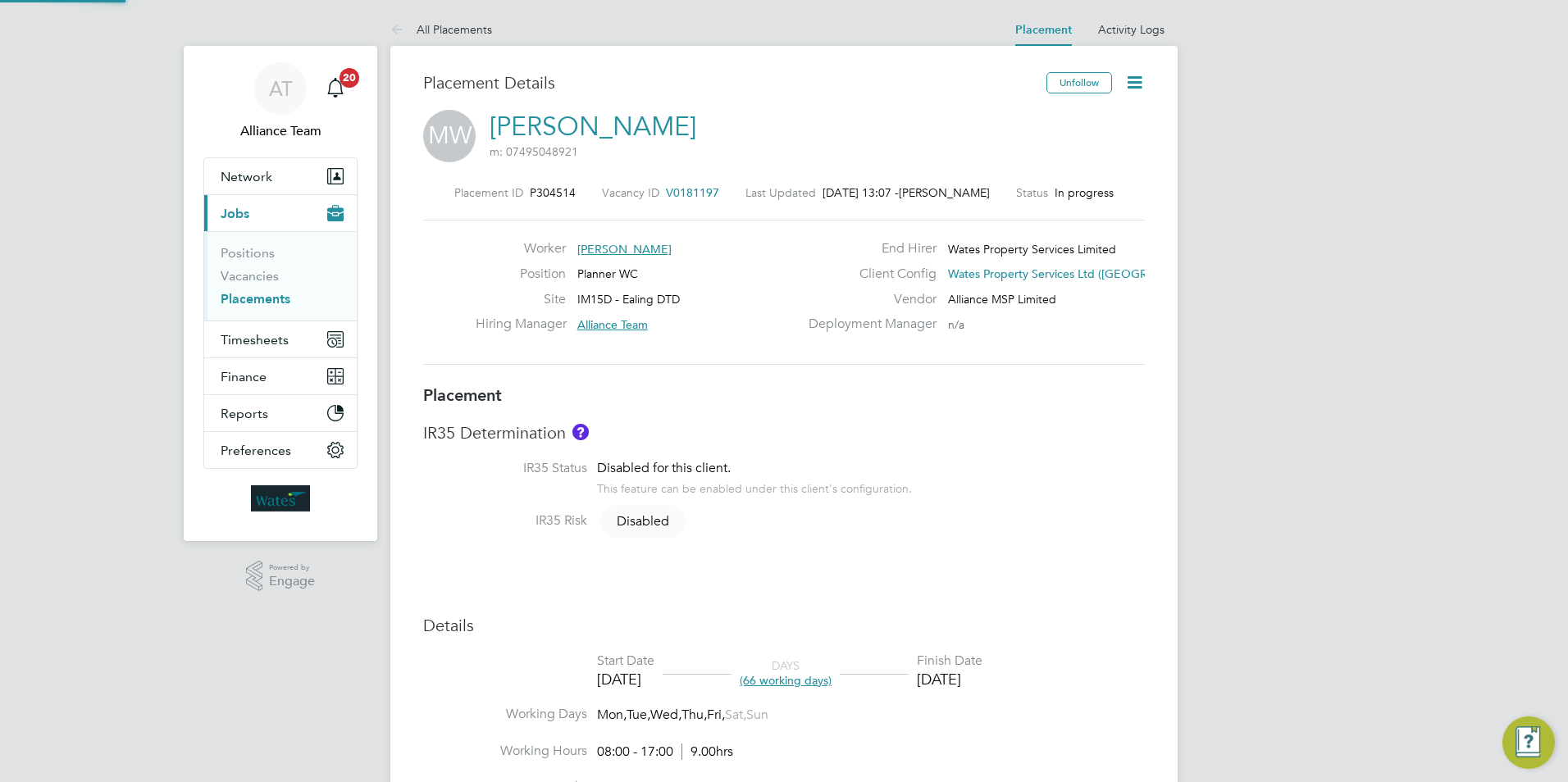
scroll to position [308, 768]
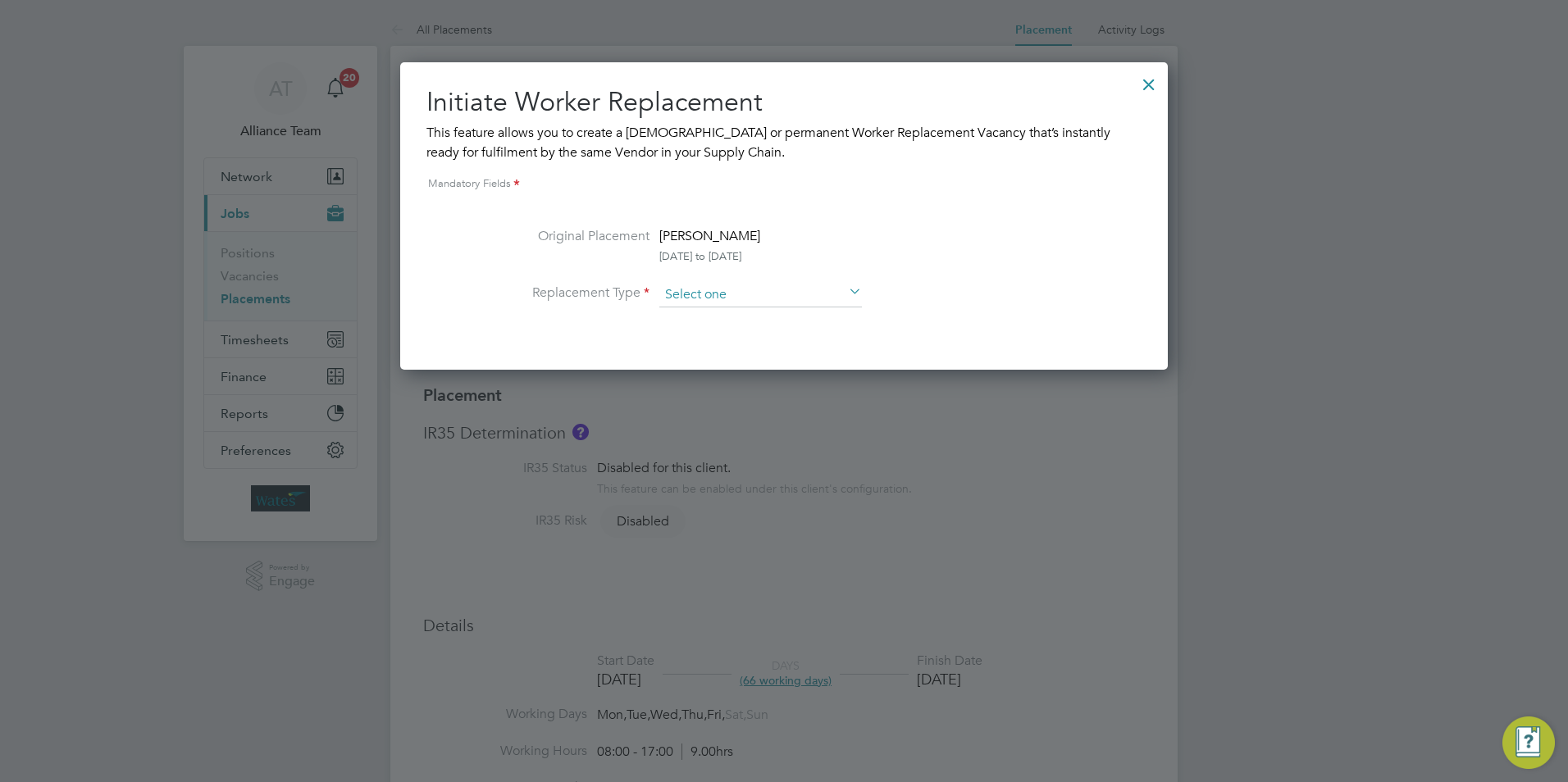
click at [740, 285] on input at bounding box center [761, 295] width 203 height 24
click at [742, 326] on li "Temporary" at bounding box center [761, 318] width 204 height 22
type input "Temporary"
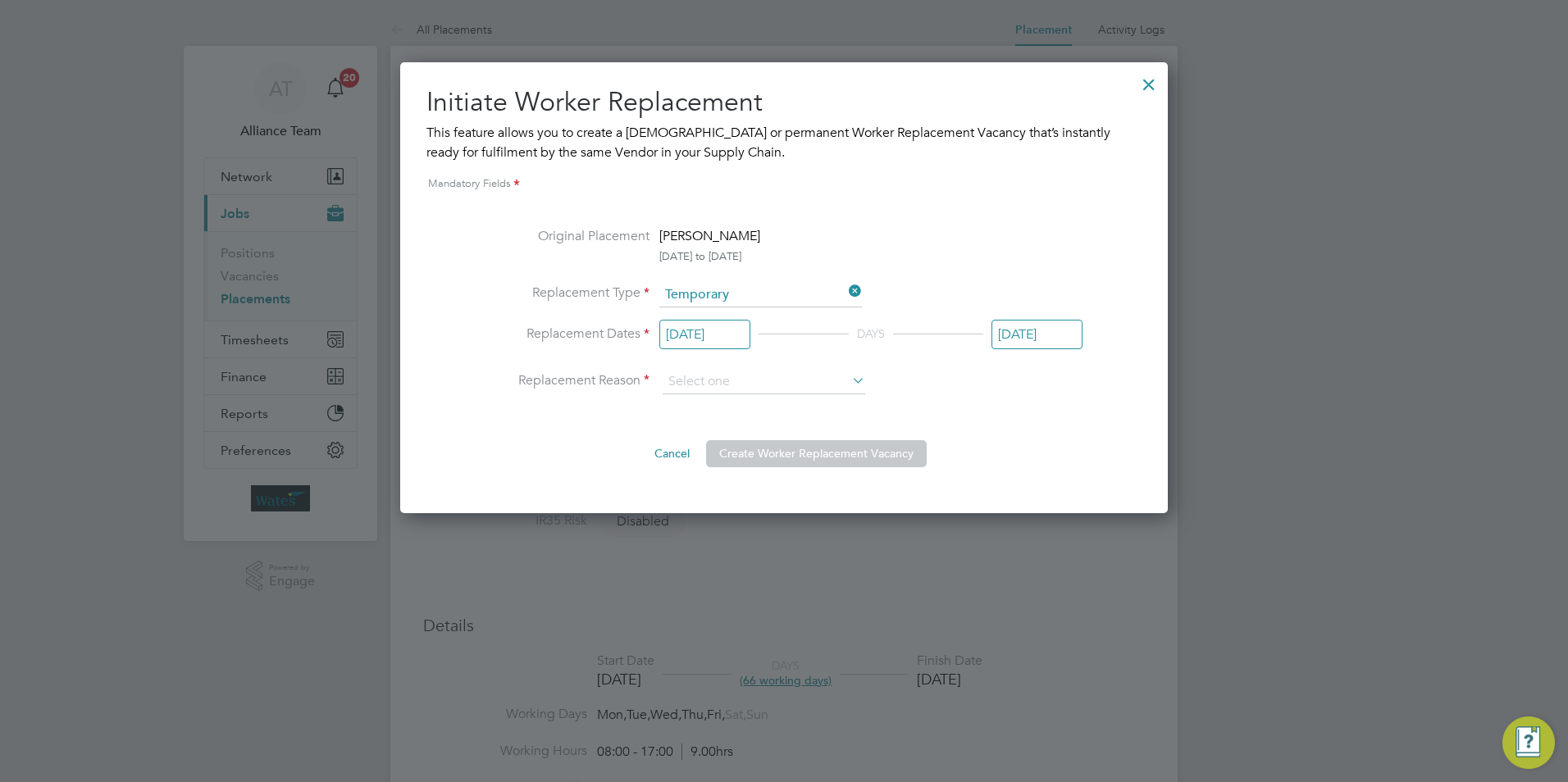
scroll to position [8, 8]
click at [713, 372] on input at bounding box center [763, 382] width 203 height 24
click at [1134, 113] on h2 "Initiate Worker Replacement" at bounding box center [784, 103] width 715 height 35
click at [1151, 84] on div at bounding box center [1149, 80] width 30 height 30
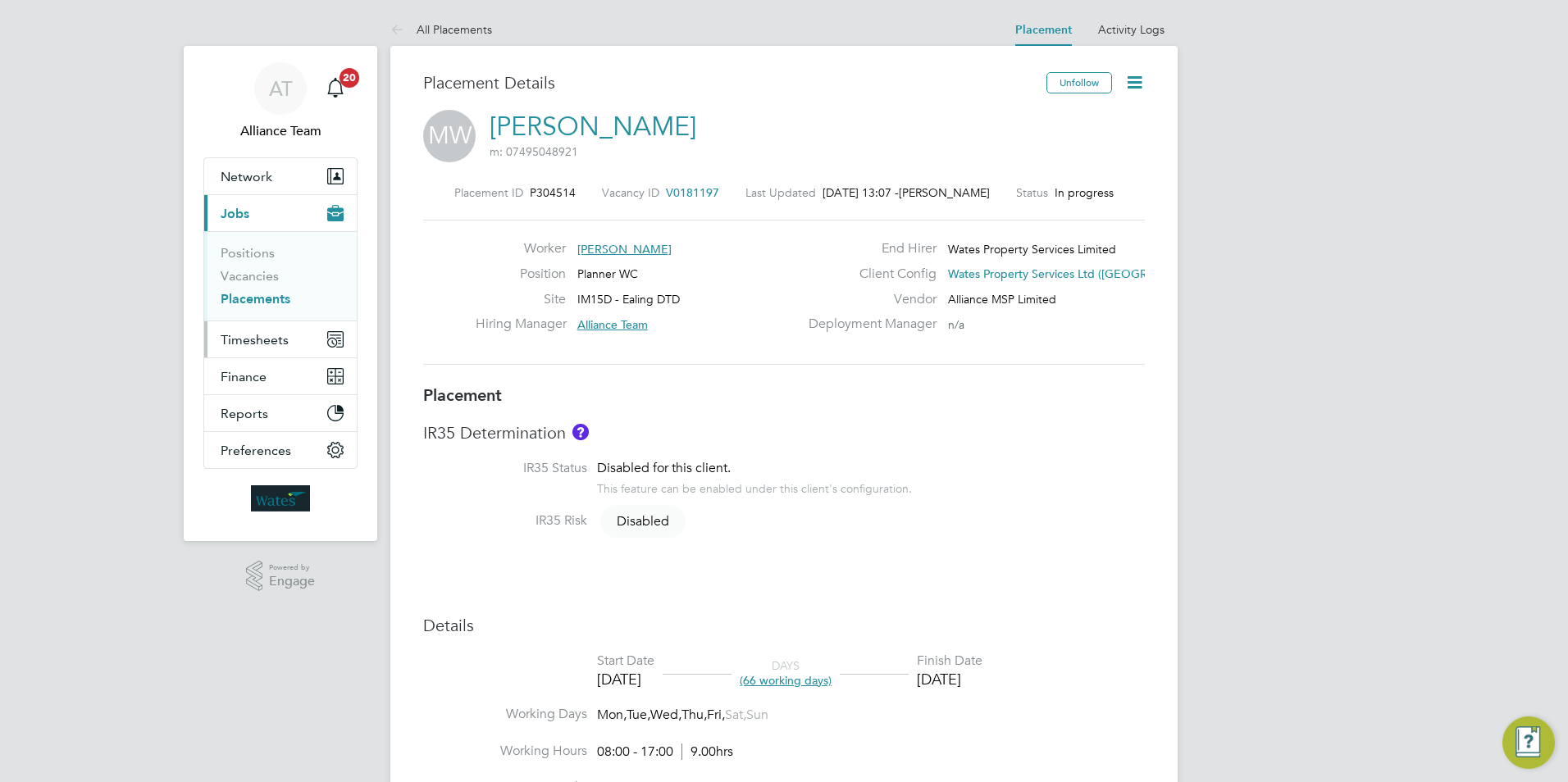
click at [249, 329] on button "Timesheets" at bounding box center [281, 340] width 153 height 36
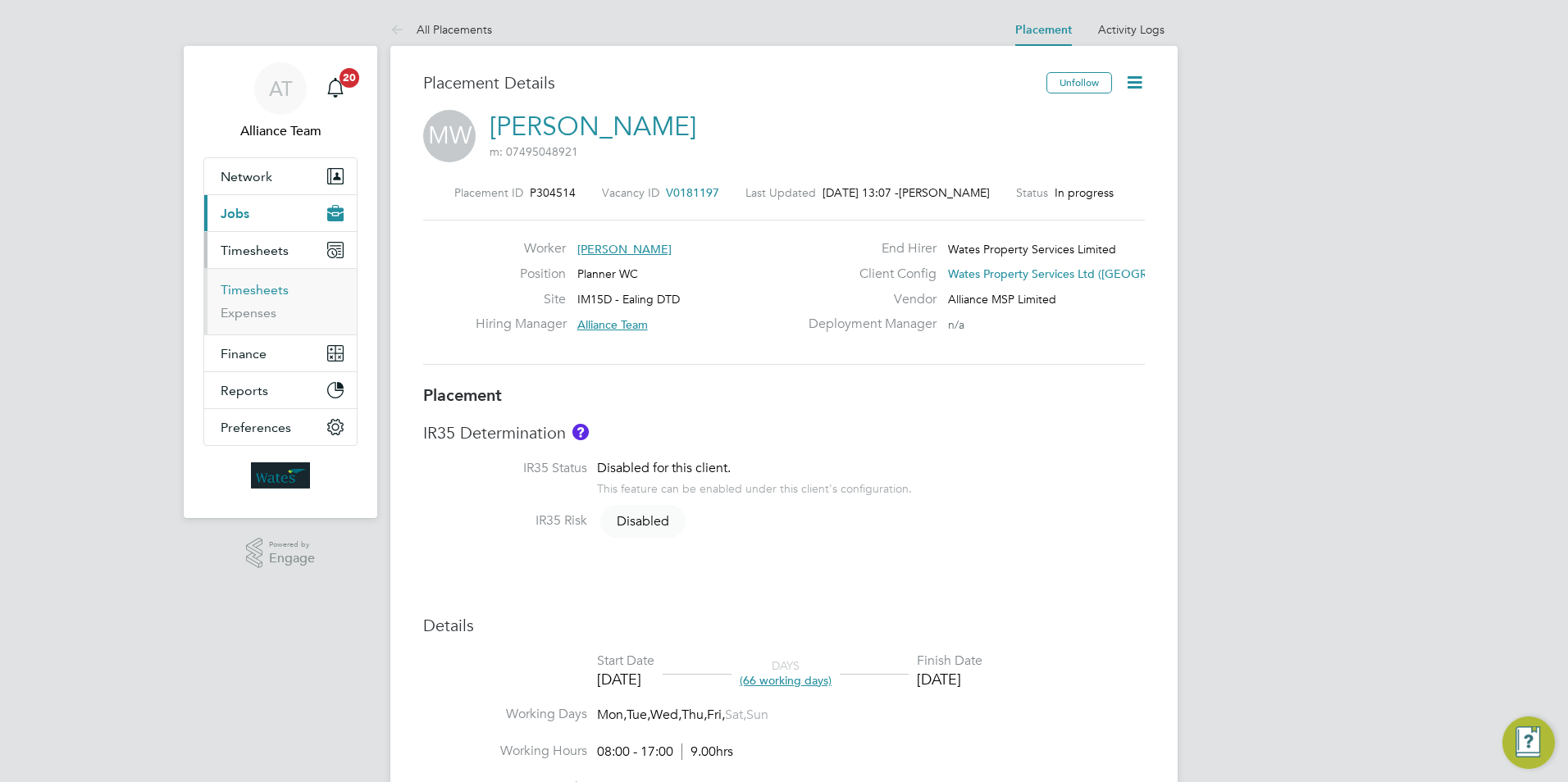
click at [244, 295] on link "Timesheets" at bounding box center [255, 290] width 68 height 16
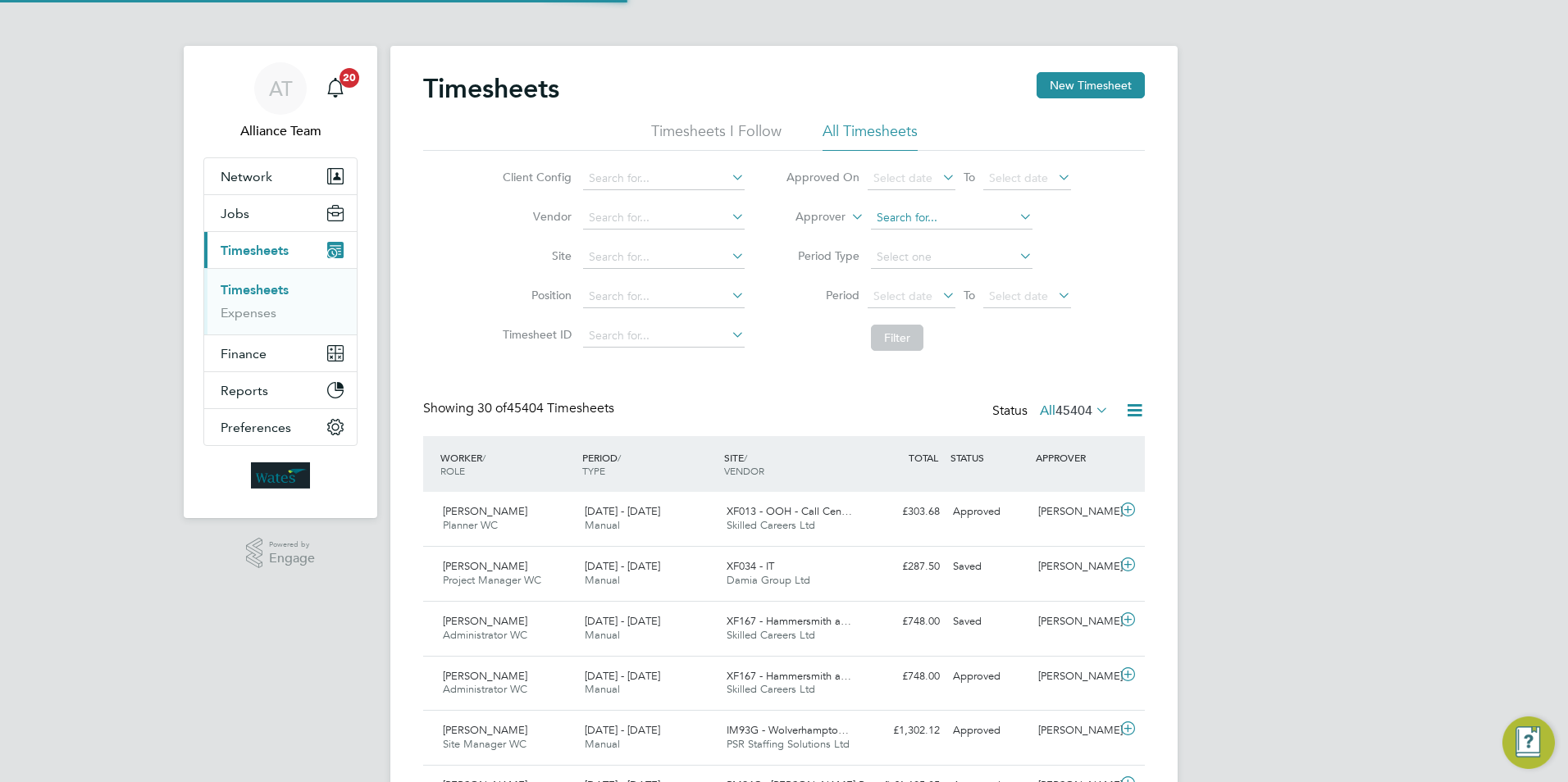
scroll to position [42, 143]
click at [842, 218] on label "Approver" at bounding box center [808, 217] width 74 height 17
click at [821, 235] on li "Worker" at bounding box center [804, 235] width 81 height 22
click at [913, 210] on input at bounding box center [952, 218] width 162 height 23
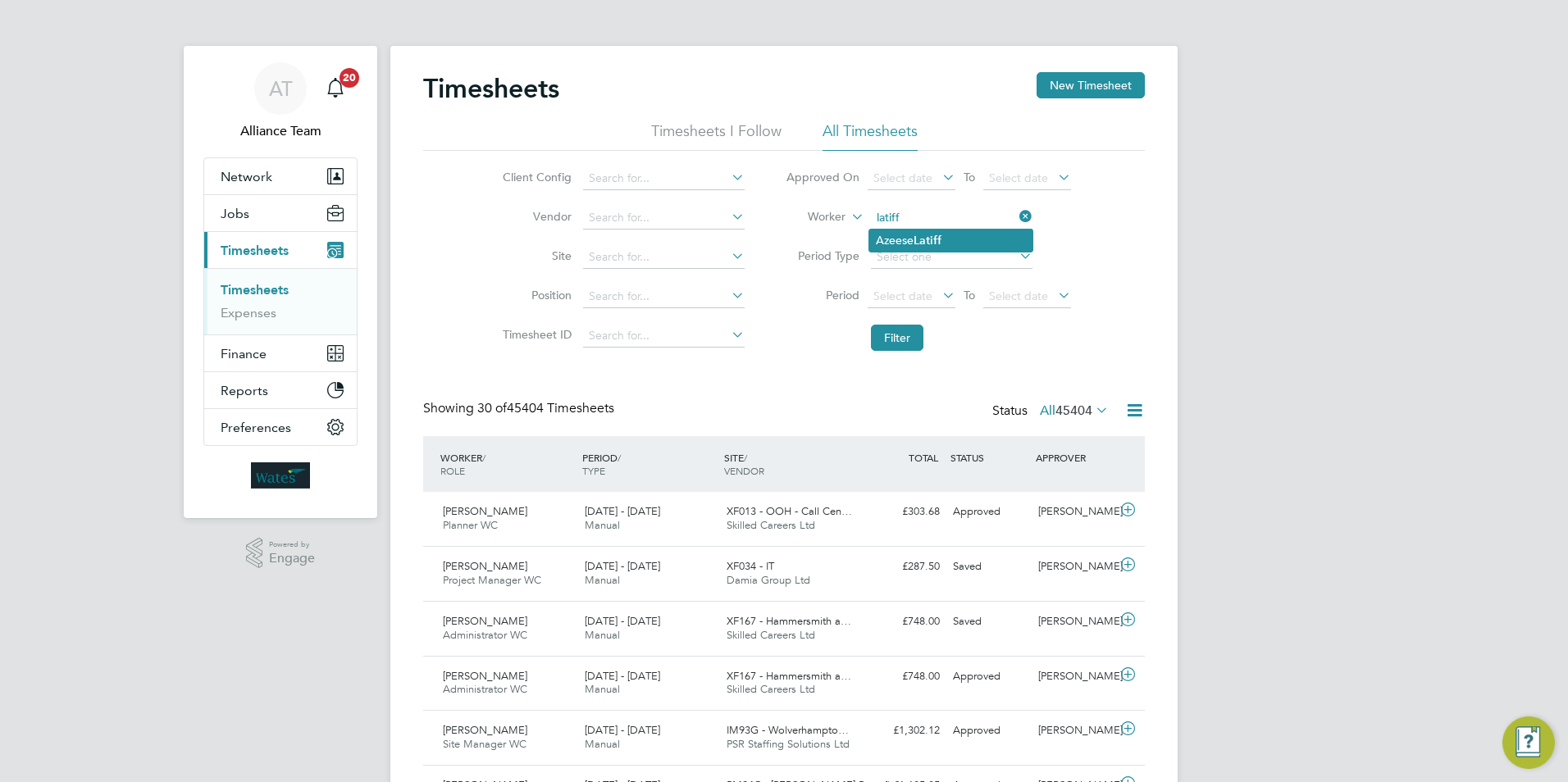
click at [932, 234] on b "Latiff" at bounding box center [927, 241] width 28 height 14
type input "[PERSON_NAME]"
click at [882, 341] on button "Filter" at bounding box center [897, 338] width 52 height 26
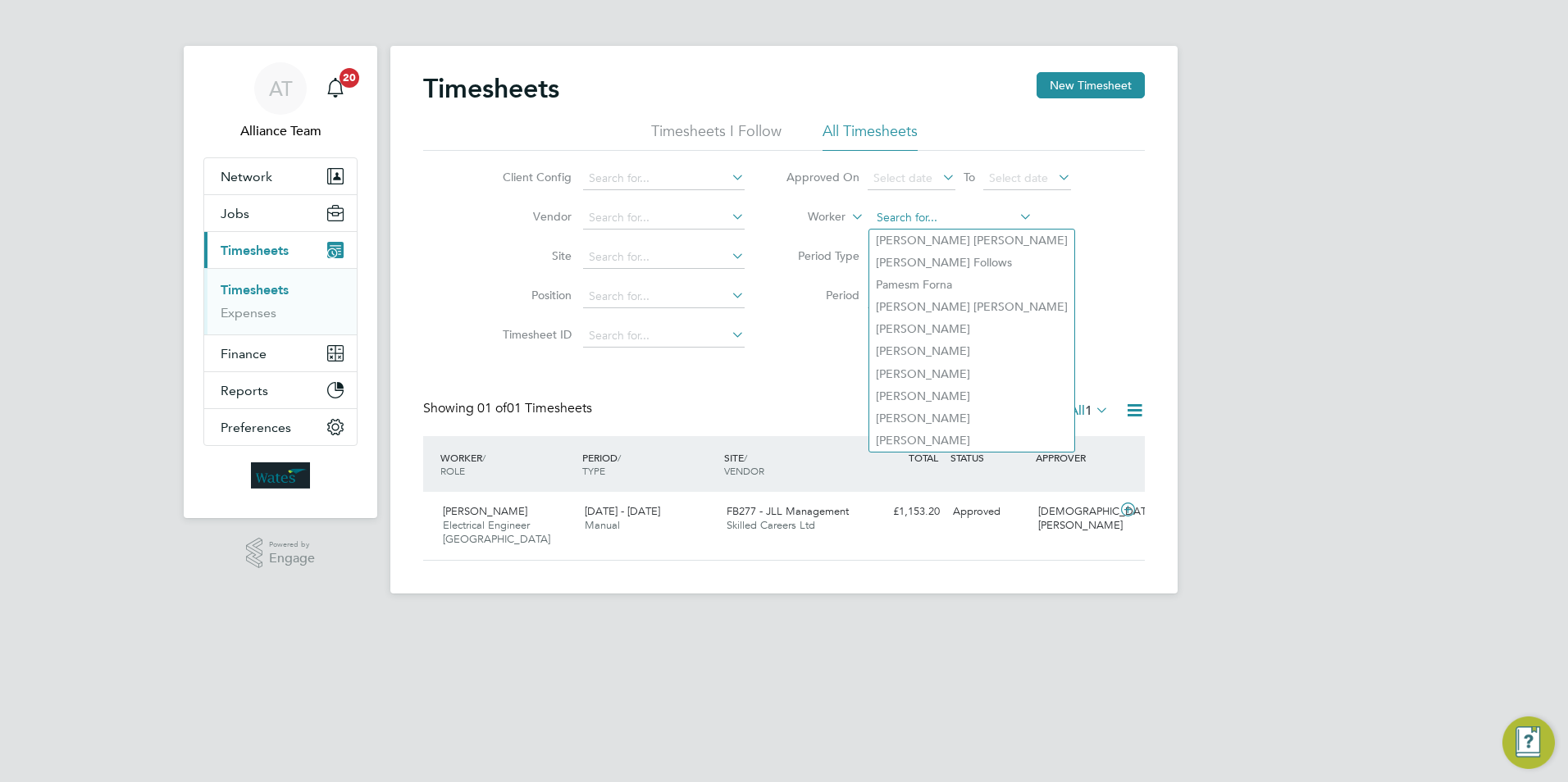
click at [972, 213] on input at bounding box center [952, 218] width 162 height 23
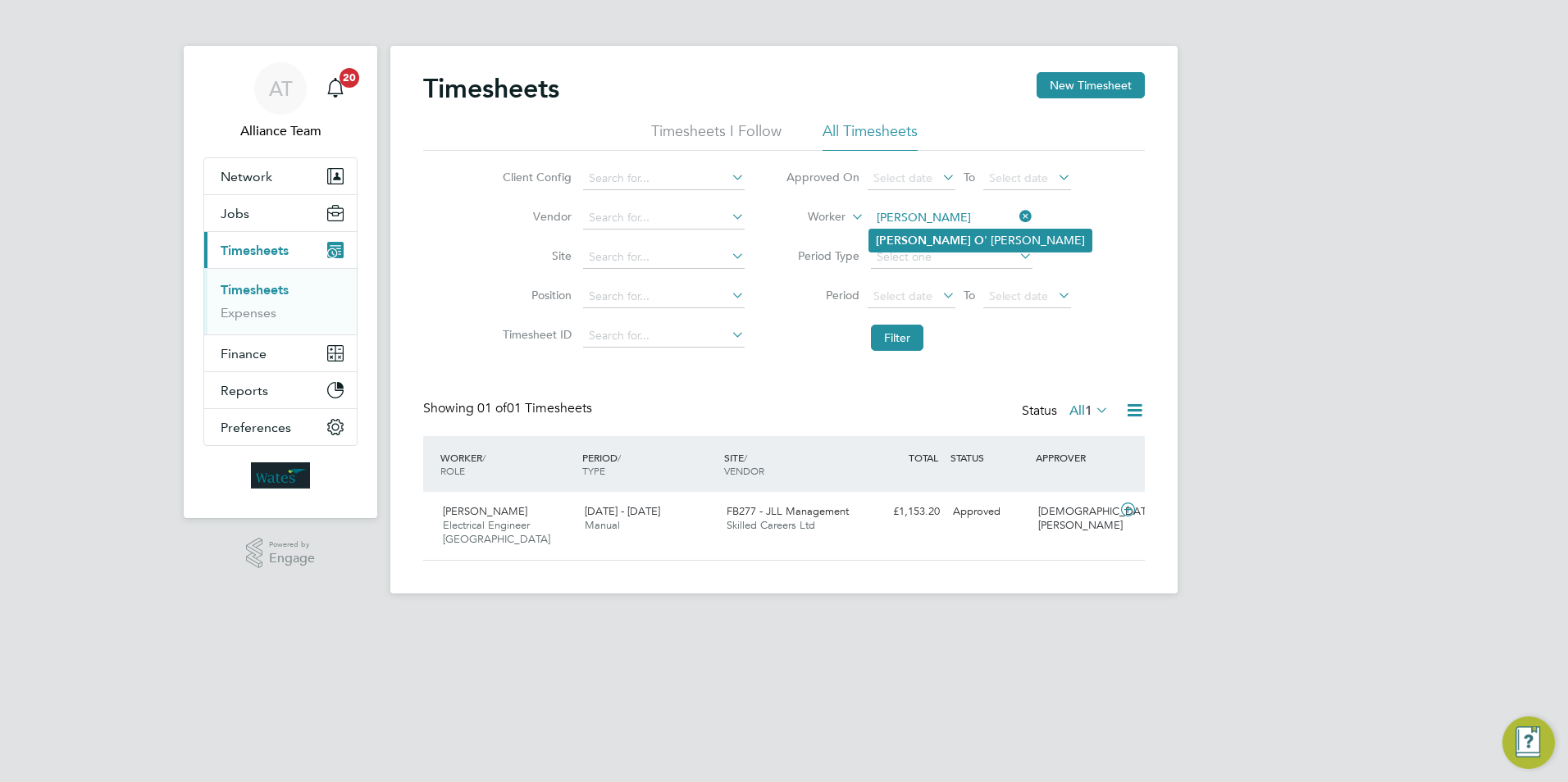
click at [887, 242] on b "[PERSON_NAME]" at bounding box center [923, 241] width 95 height 14
type input "[PERSON_NAME]"
click at [904, 334] on button "Filter" at bounding box center [897, 338] width 52 height 26
